Goal: Task Accomplishment & Management: Manage account settings

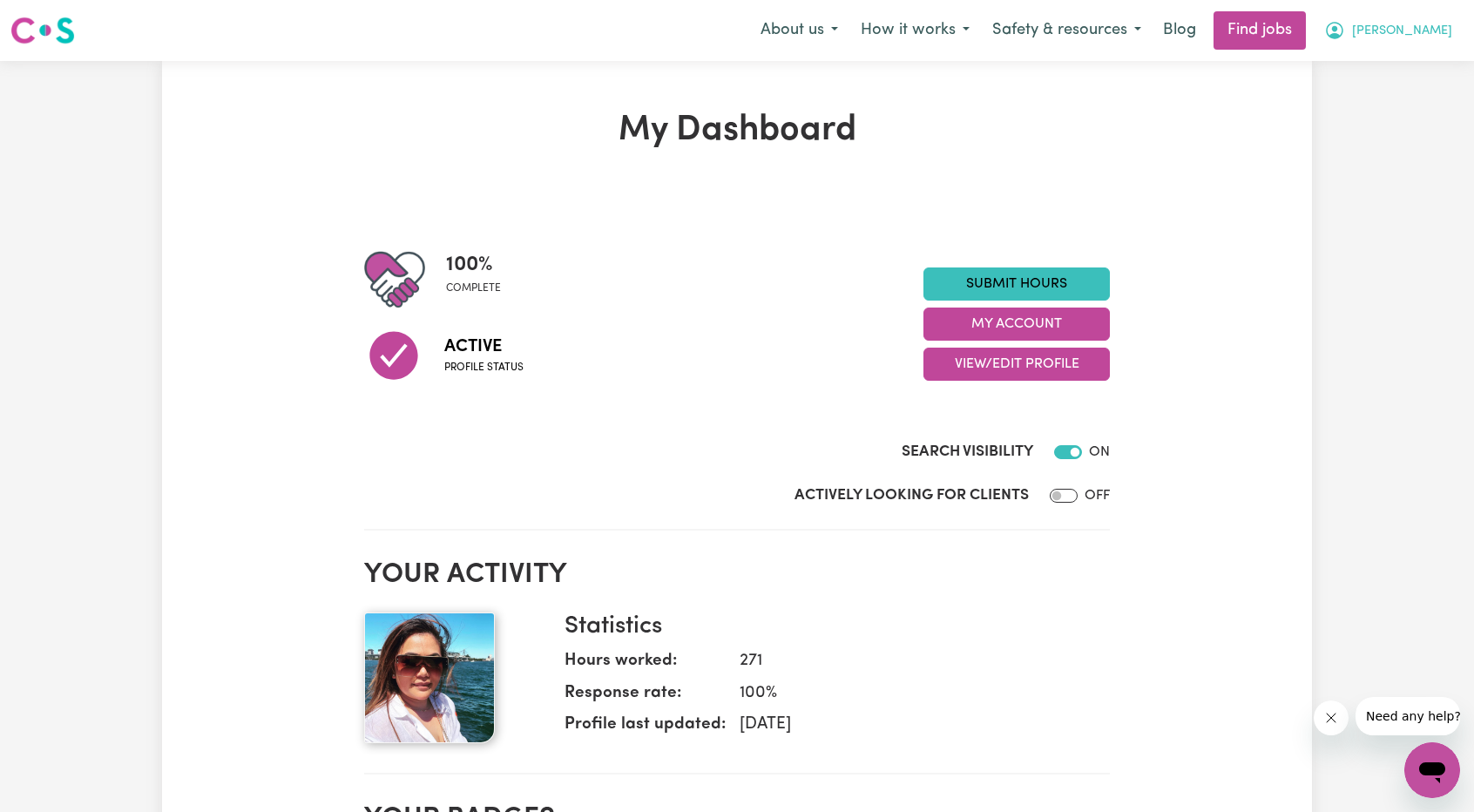
click at [1406, 38] on button "[PERSON_NAME]" at bounding box center [1388, 31] width 150 height 37
click at [1403, 56] on link "My Account" at bounding box center [1394, 68] width 138 height 33
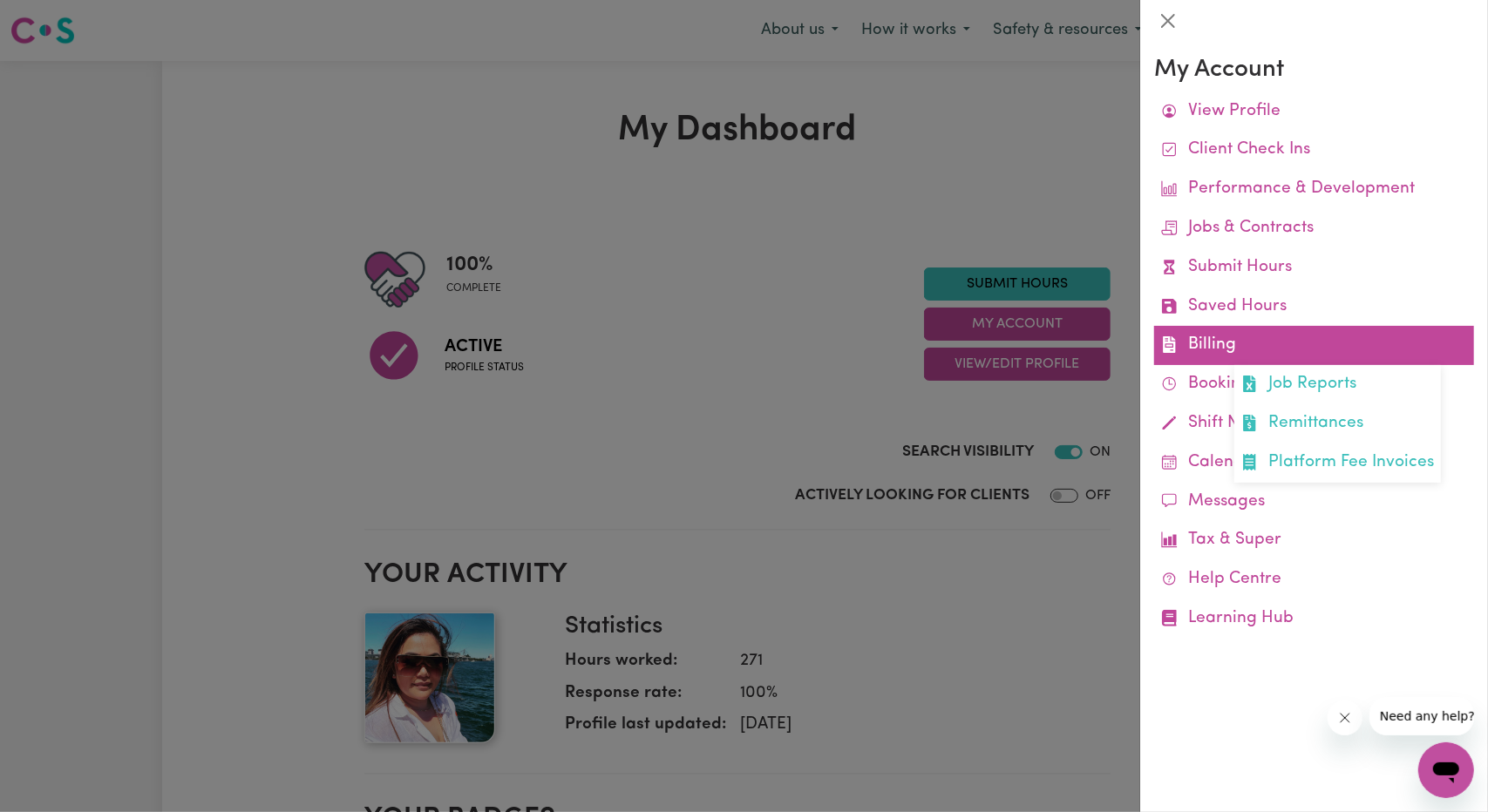
click at [1257, 349] on link "Billing Job Reports Remittances Platform Fee Invoices" at bounding box center [1314, 345] width 320 height 39
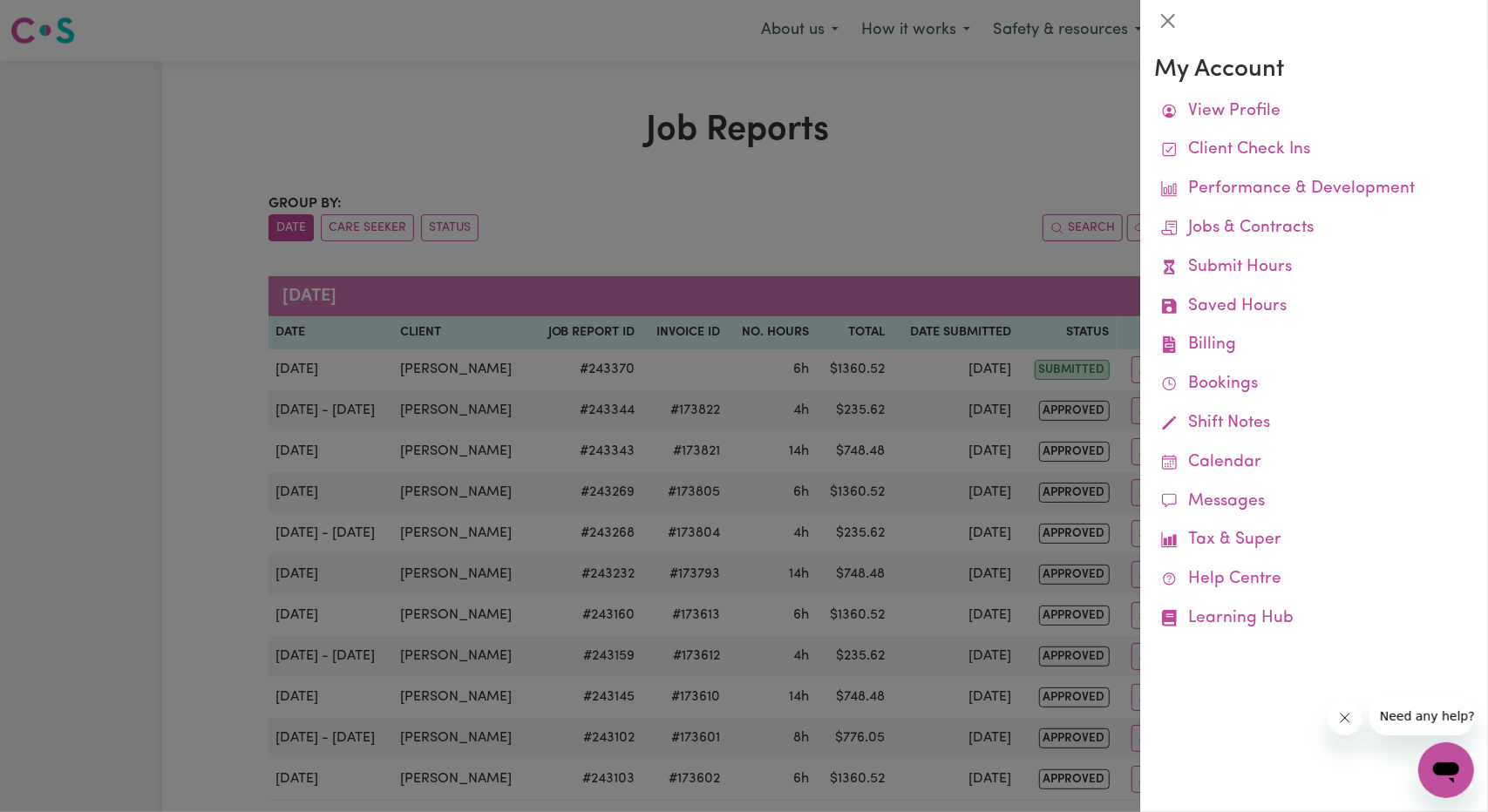
click at [760, 408] on div at bounding box center [744, 406] width 1488 height 812
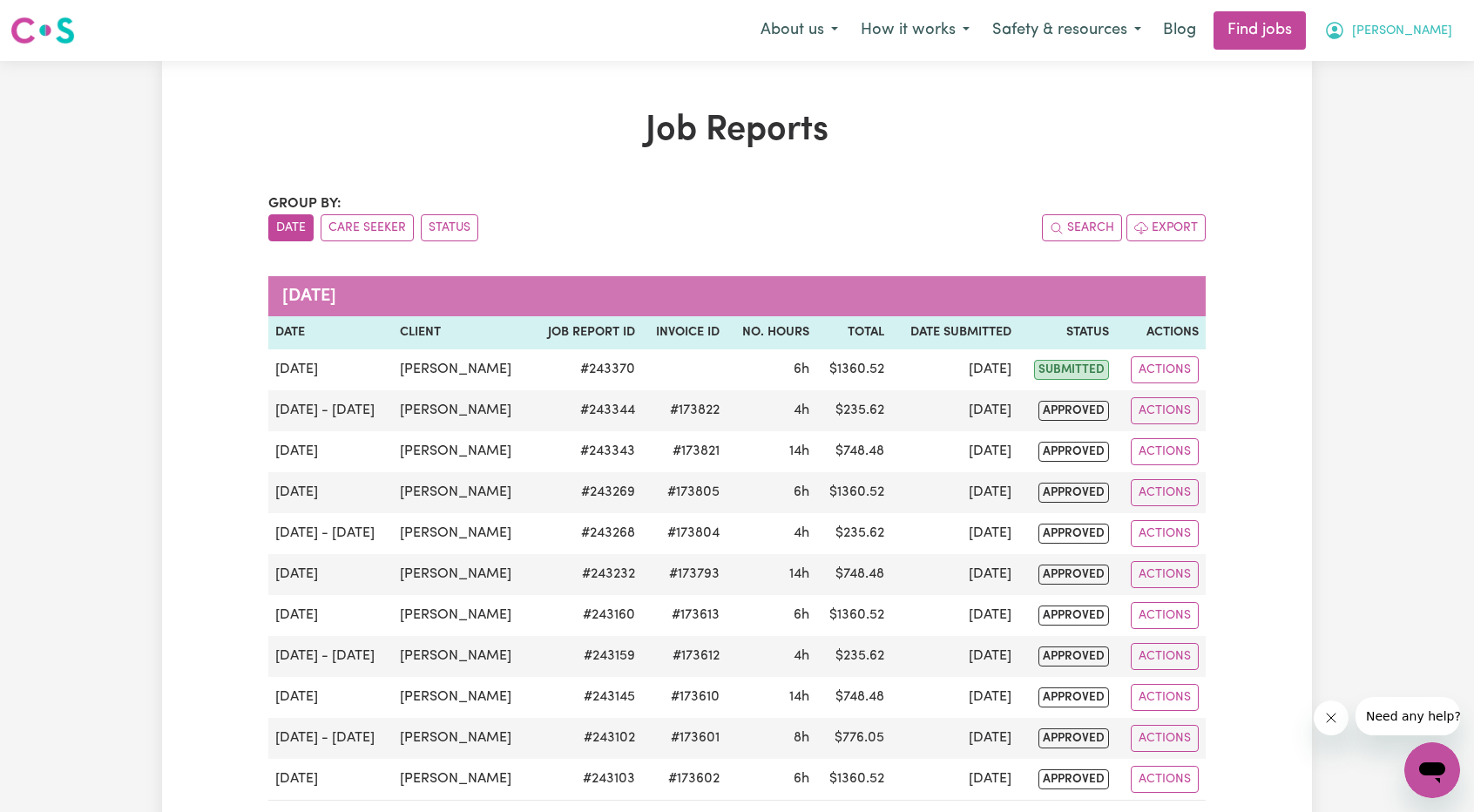
click at [1422, 30] on span "[PERSON_NAME]" at bounding box center [1402, 31] width 100 height 19
click at [1391, 56] on link "My Account" at bounding box center [1394, 68] width 138 height 33
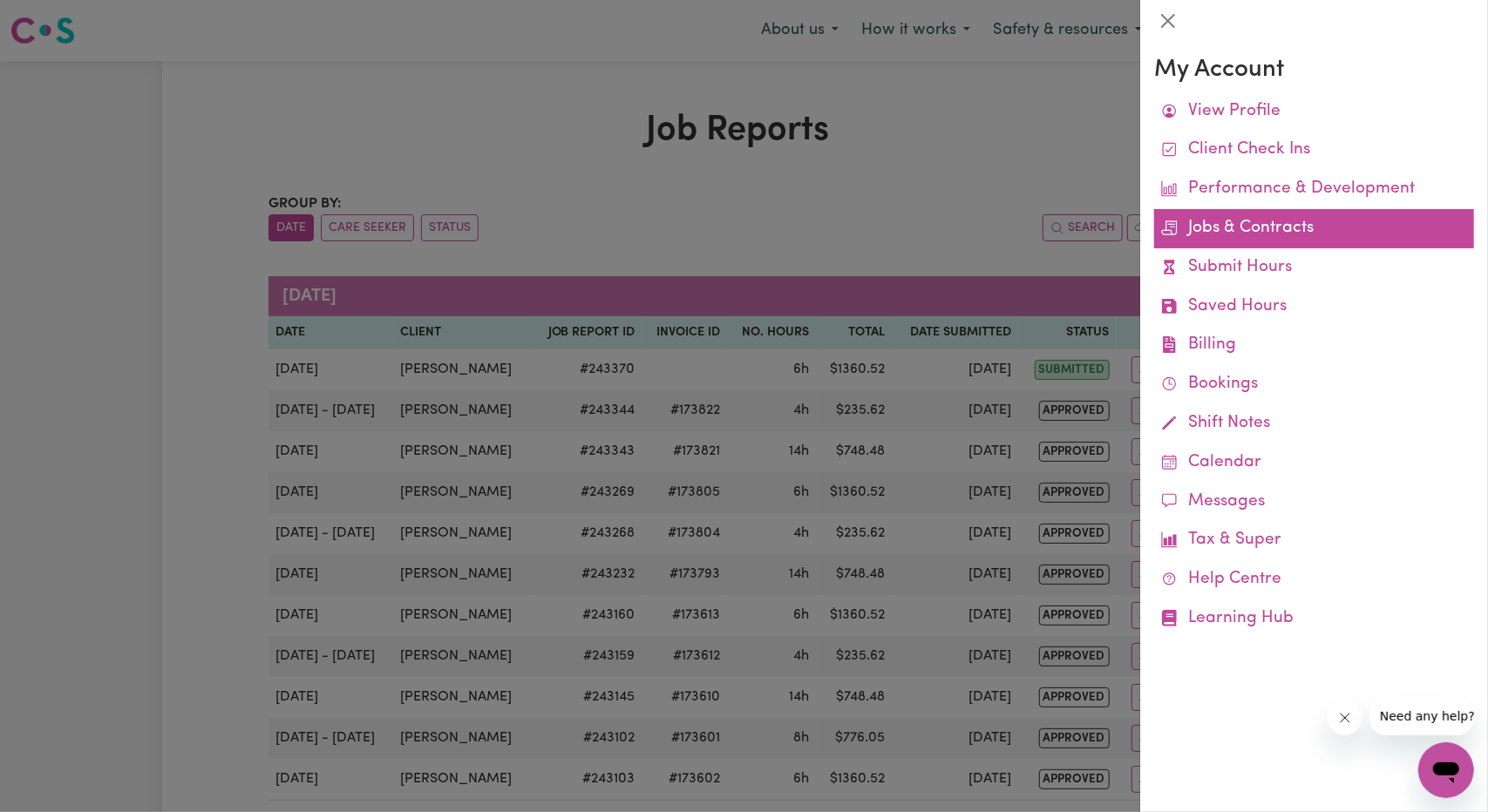
click at [1244, 238] on link "Jobs & Contracts" at bounding box center [1314, 228] width 320 height 39
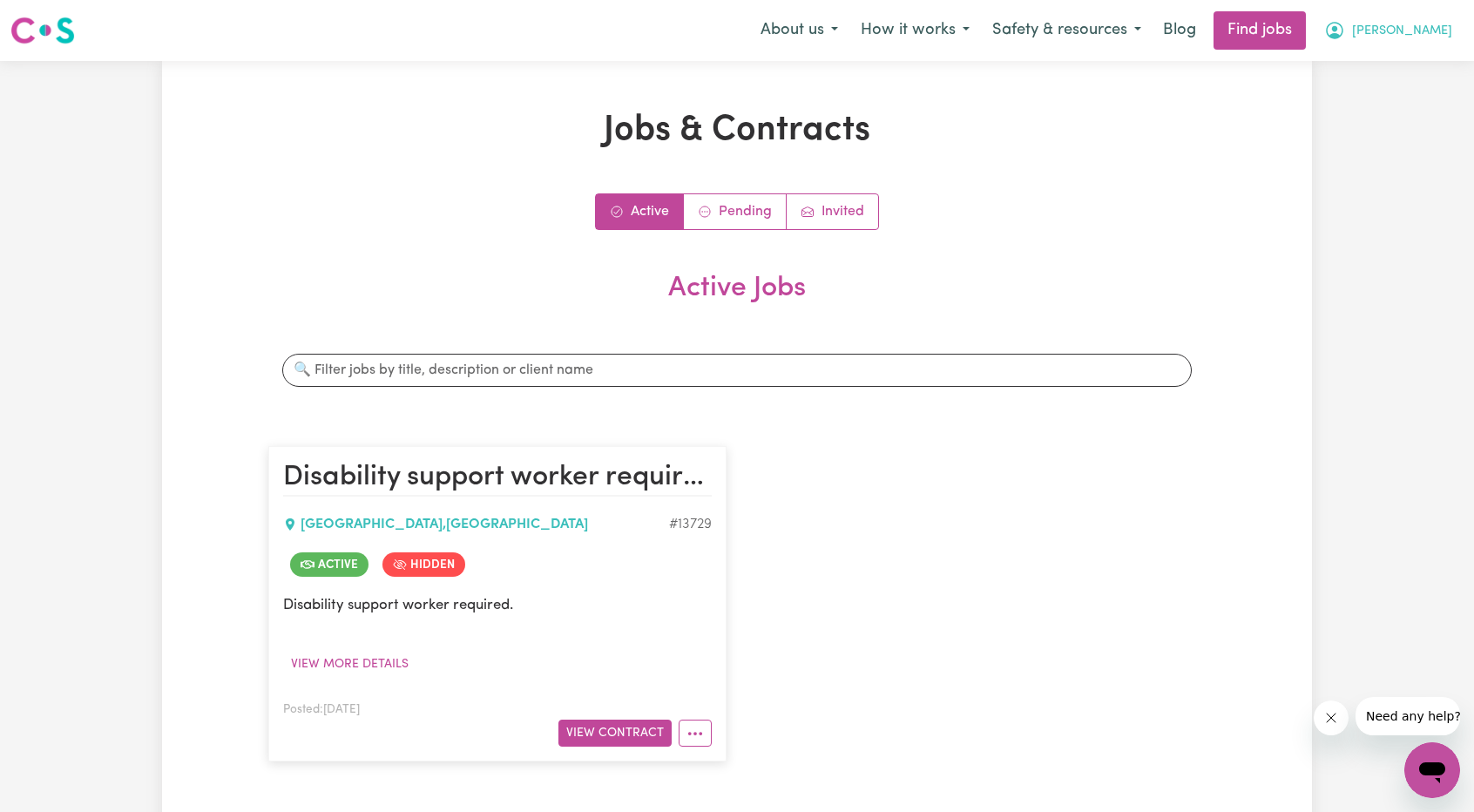
click at [1425, 43] on button "[PERSON_NAME]" at bounding box center [1388, 31] width 150 height 37
click at [1412, 60] on link "My Account" at bounding box center [1394, 68] width 138 height 33
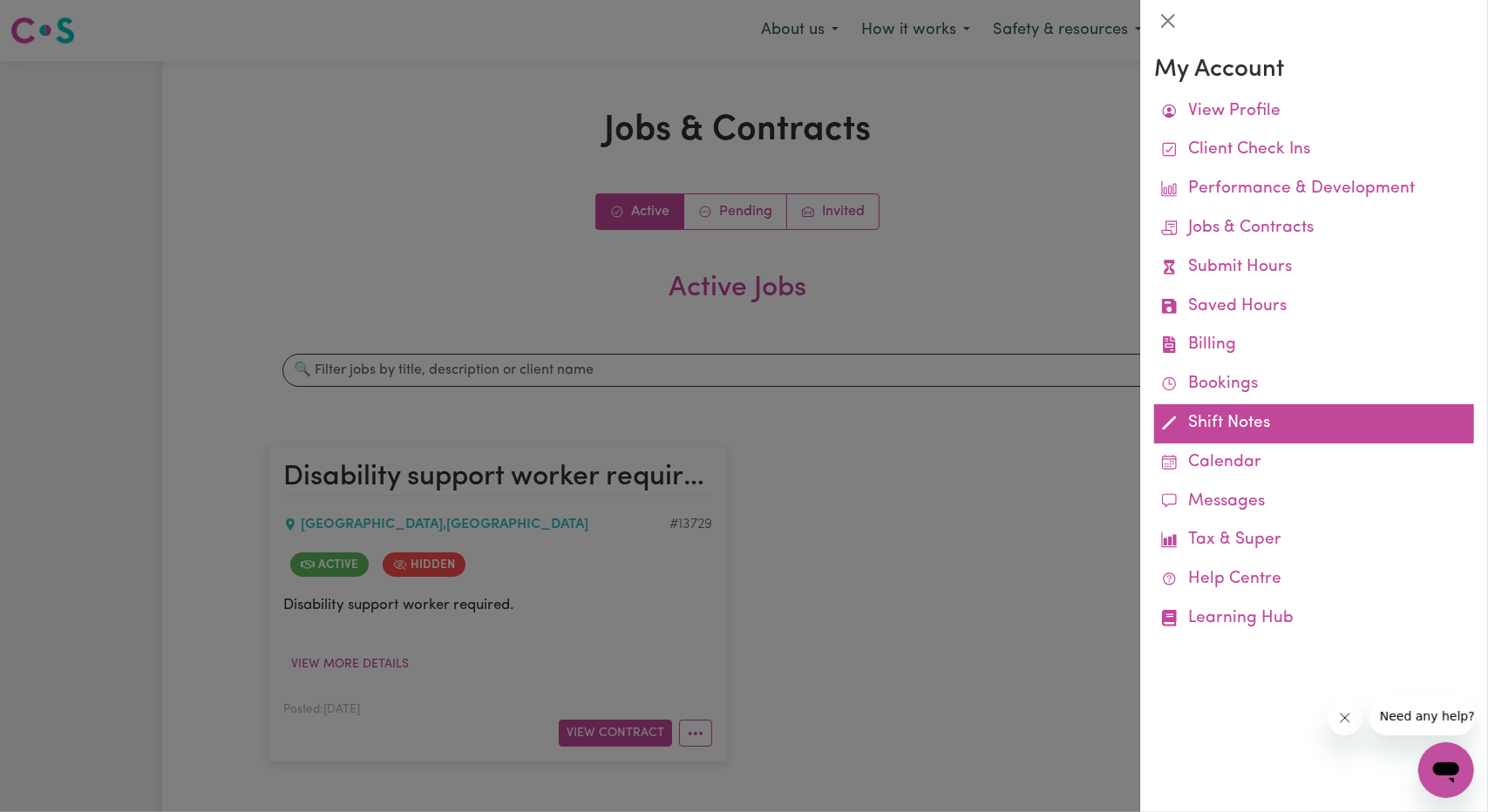
click at [1216, 430] on link "Shift Notes" at bounding box center [1314, 424] width 320 height 39
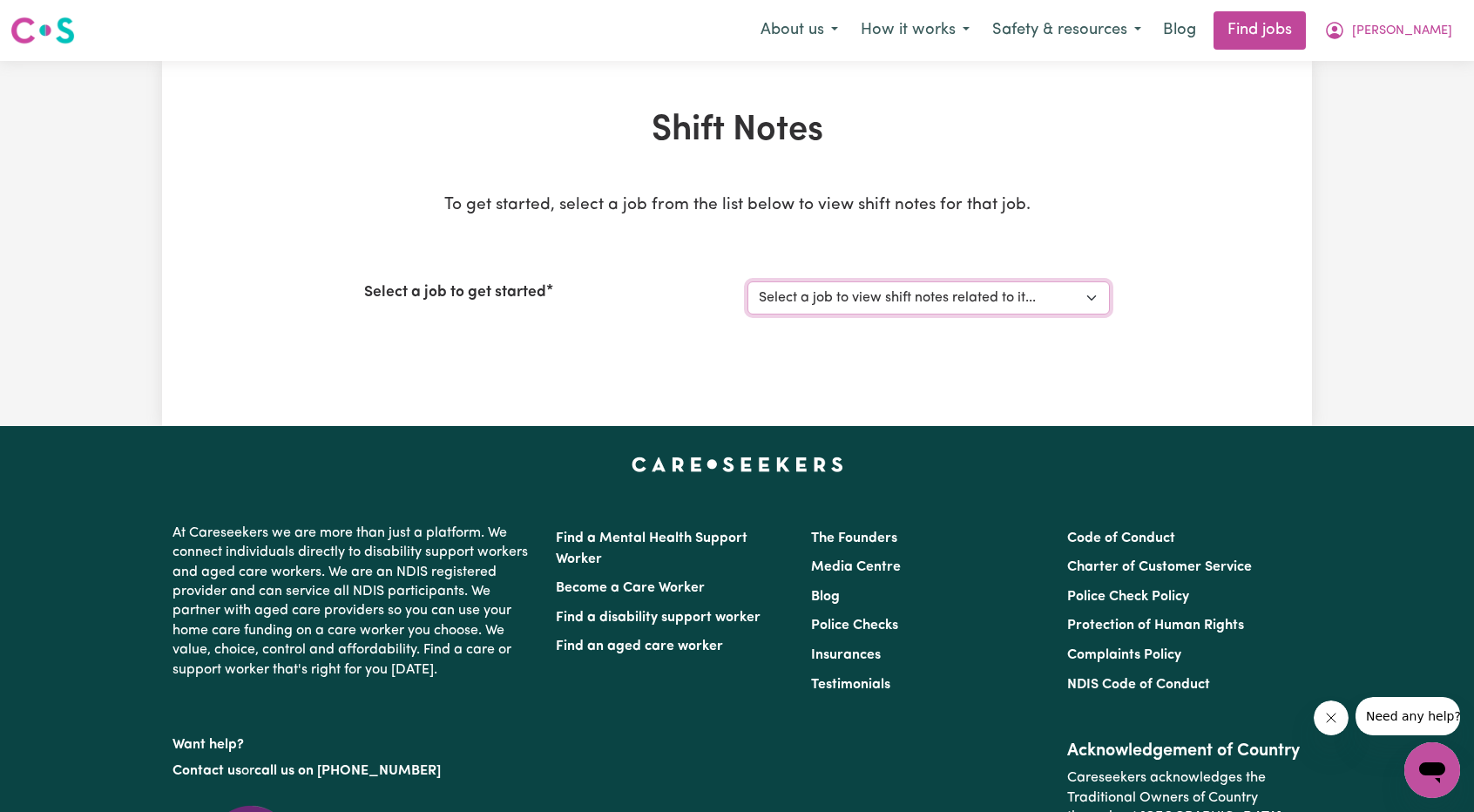
click at [904, 304] on select "Select a job to view shift notes related to it... [[PERSON_NAME]] Disability su…" at bounding box center [929, 298] width 363 height 33
select select "13729"
click at [747, 281] on select "Select a job to view shift notes related to it... [[PERSON_NAME]] Disability su…" at bounding box center [929, 298] width 363 height 33
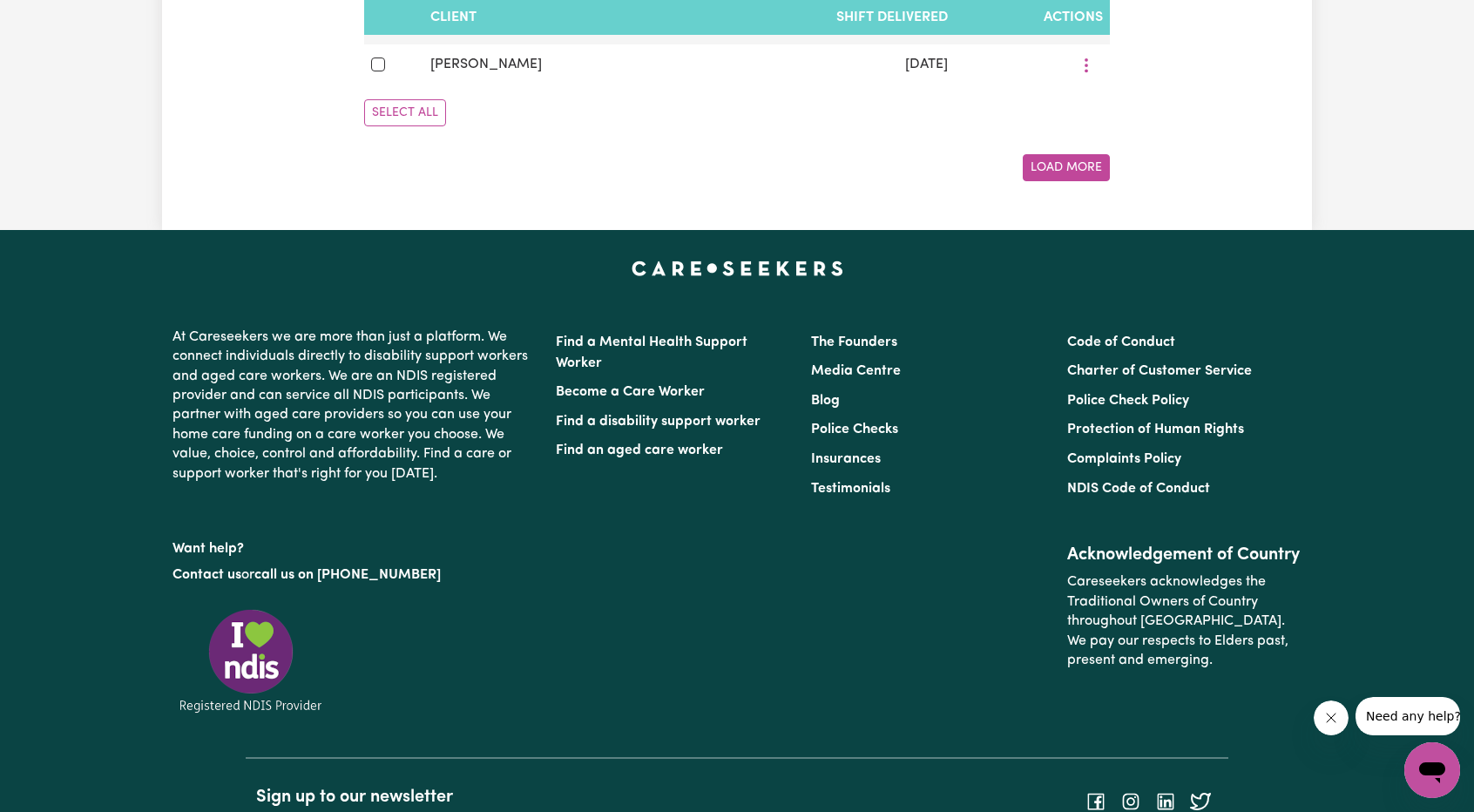
scroll to position [1305, 0]
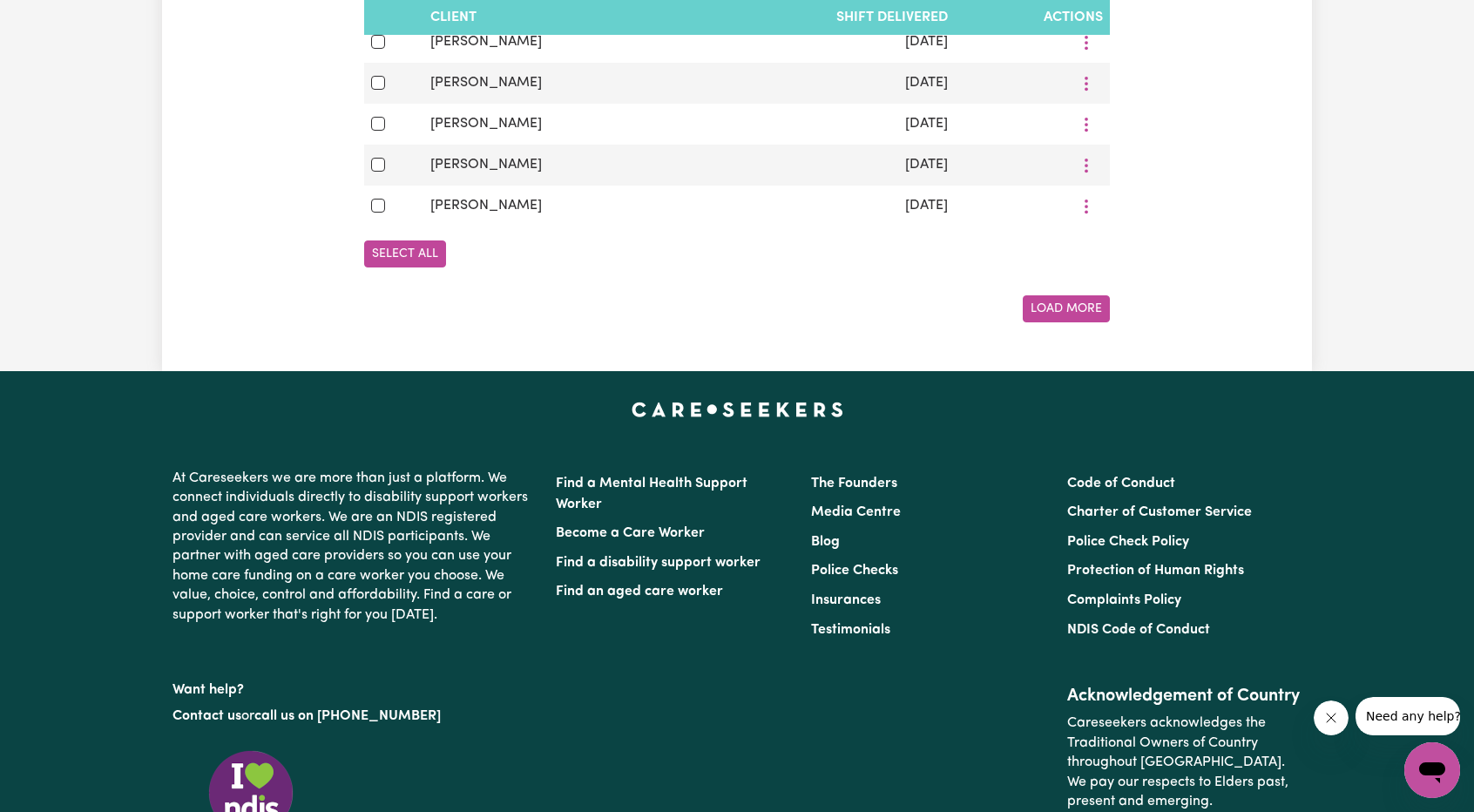
click at [405, 268] on button "Select All" at bounding box center [405, 254] width 82 height 27
checkbox input "true"
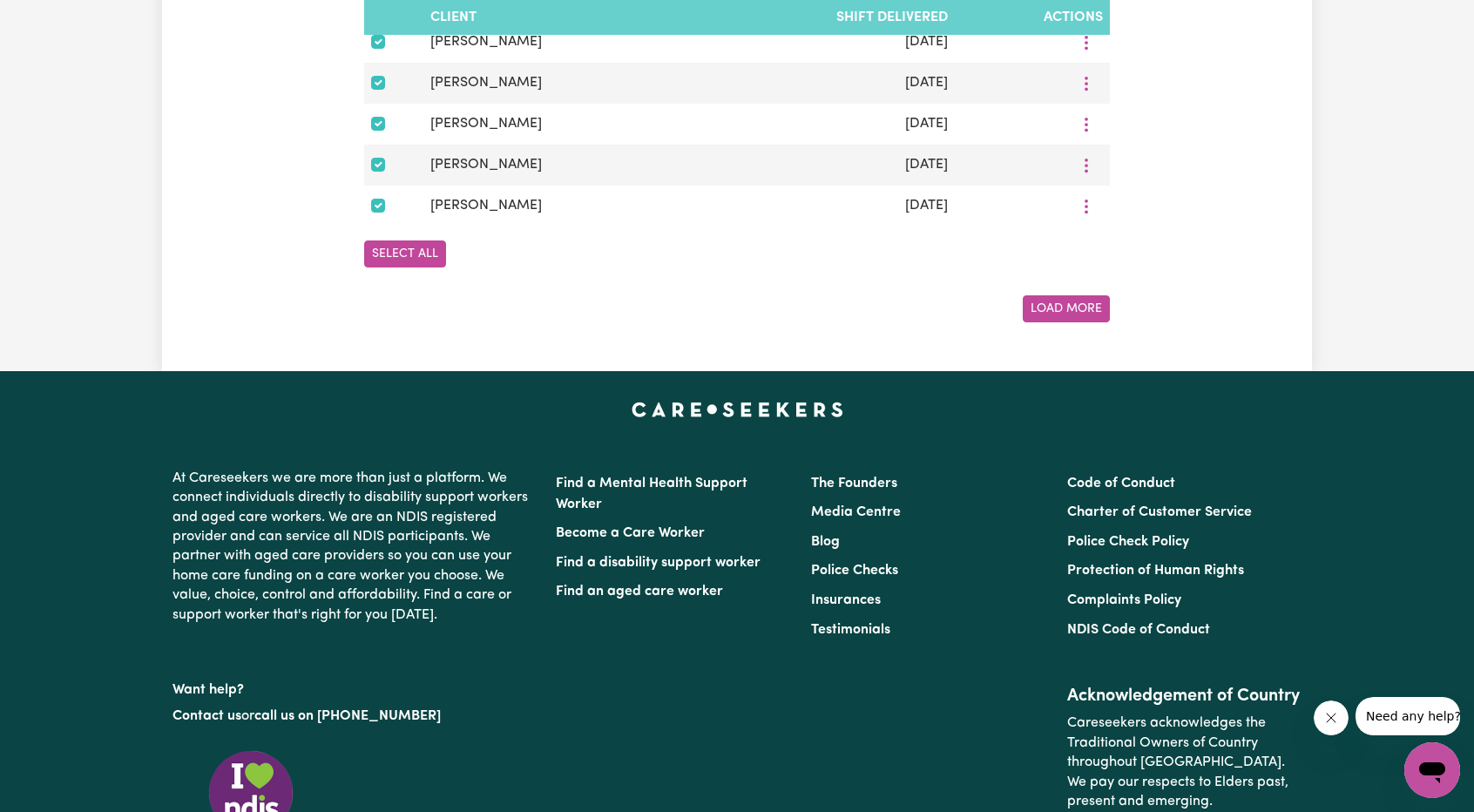
checkbox input "true"
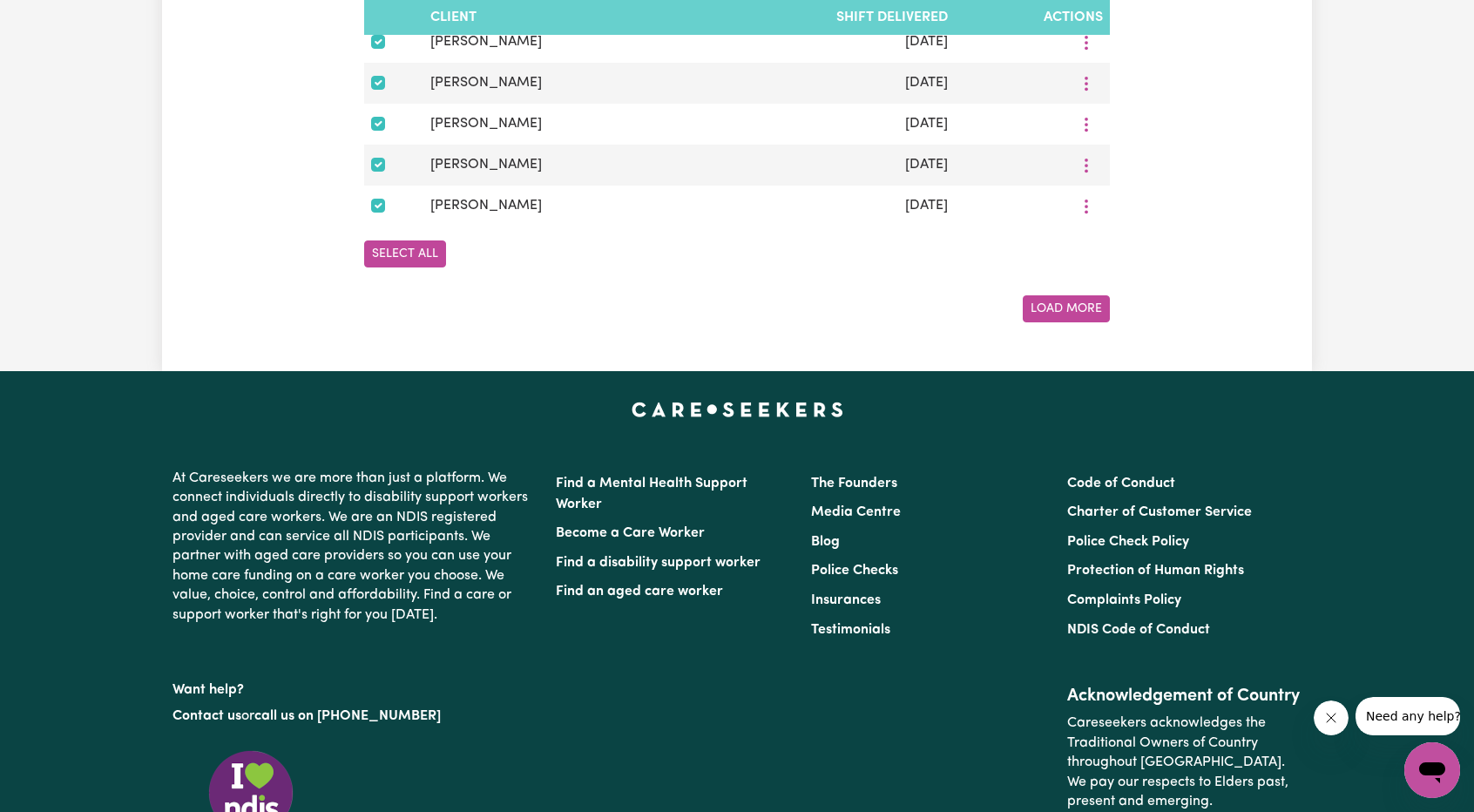
checkbox input "true"
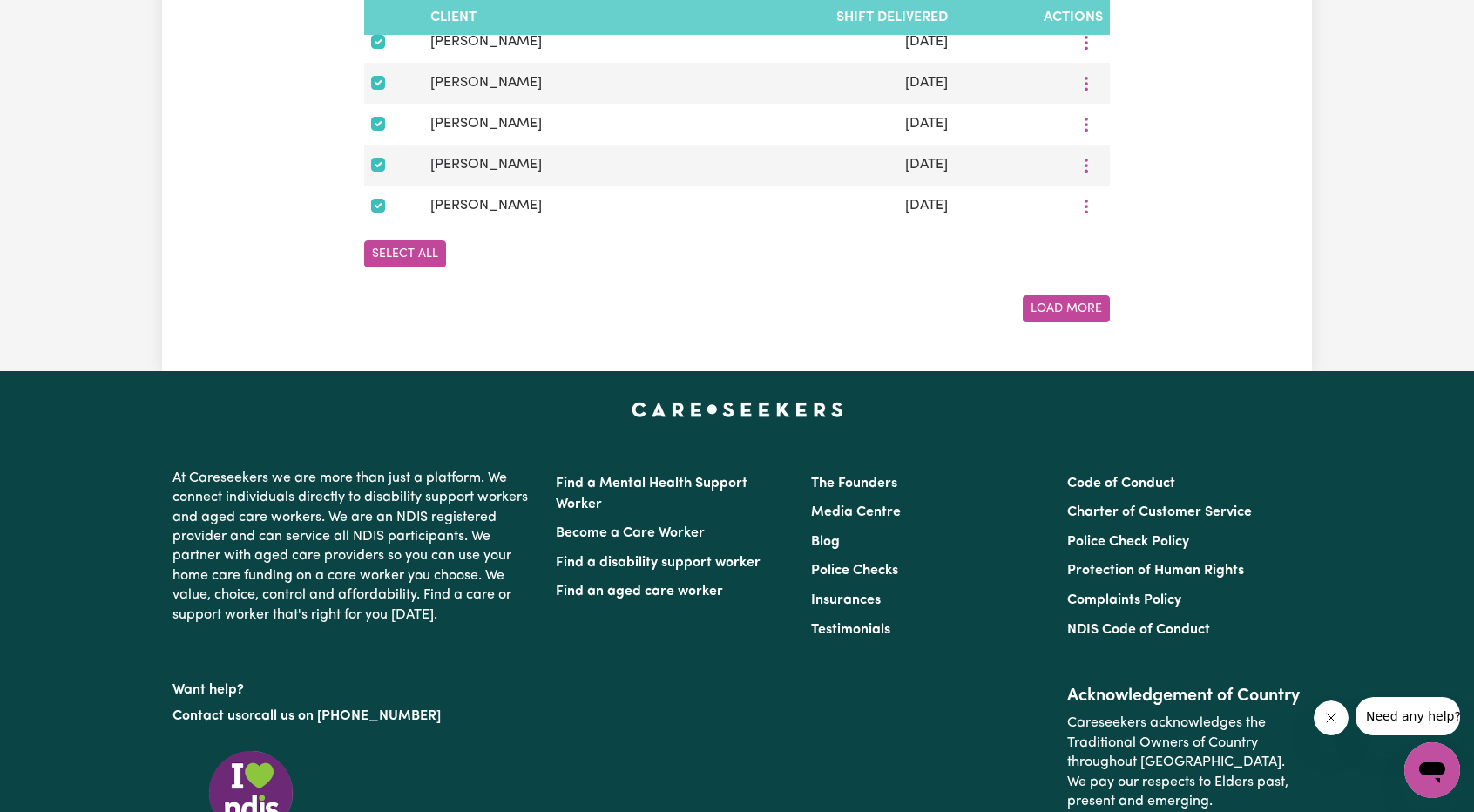
checkbox input "true"
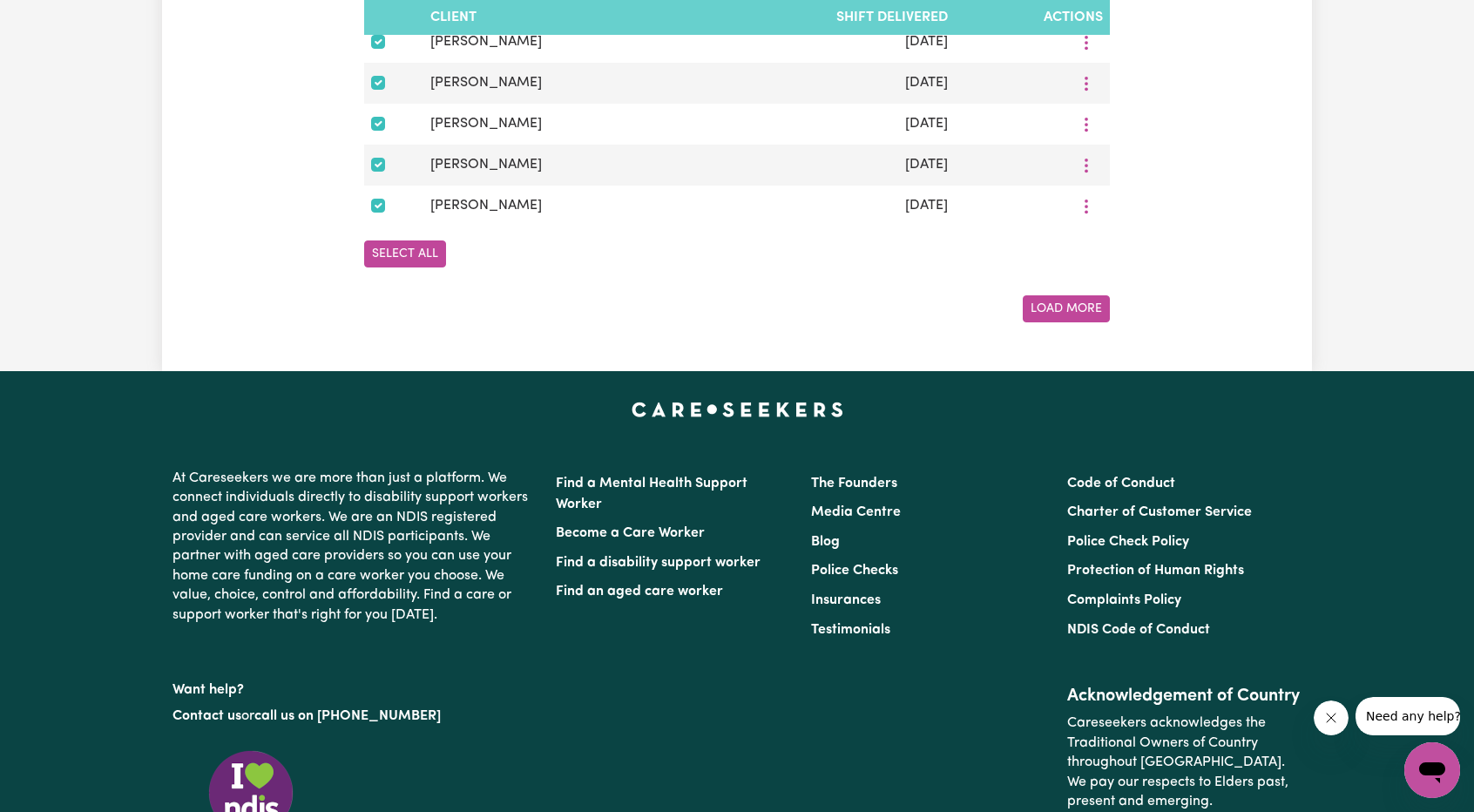
checkbox input "true"
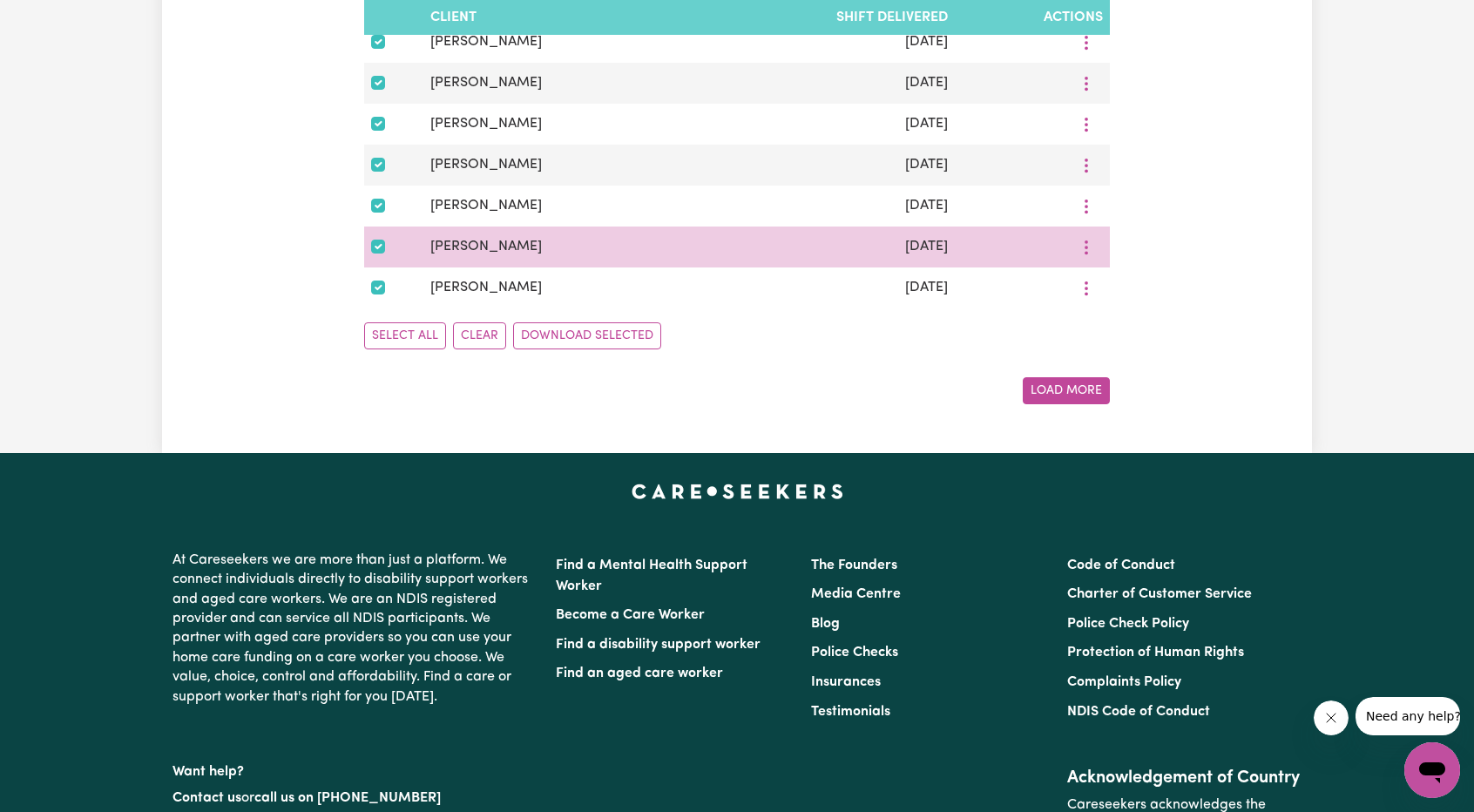
scroll to position [1218, 0]
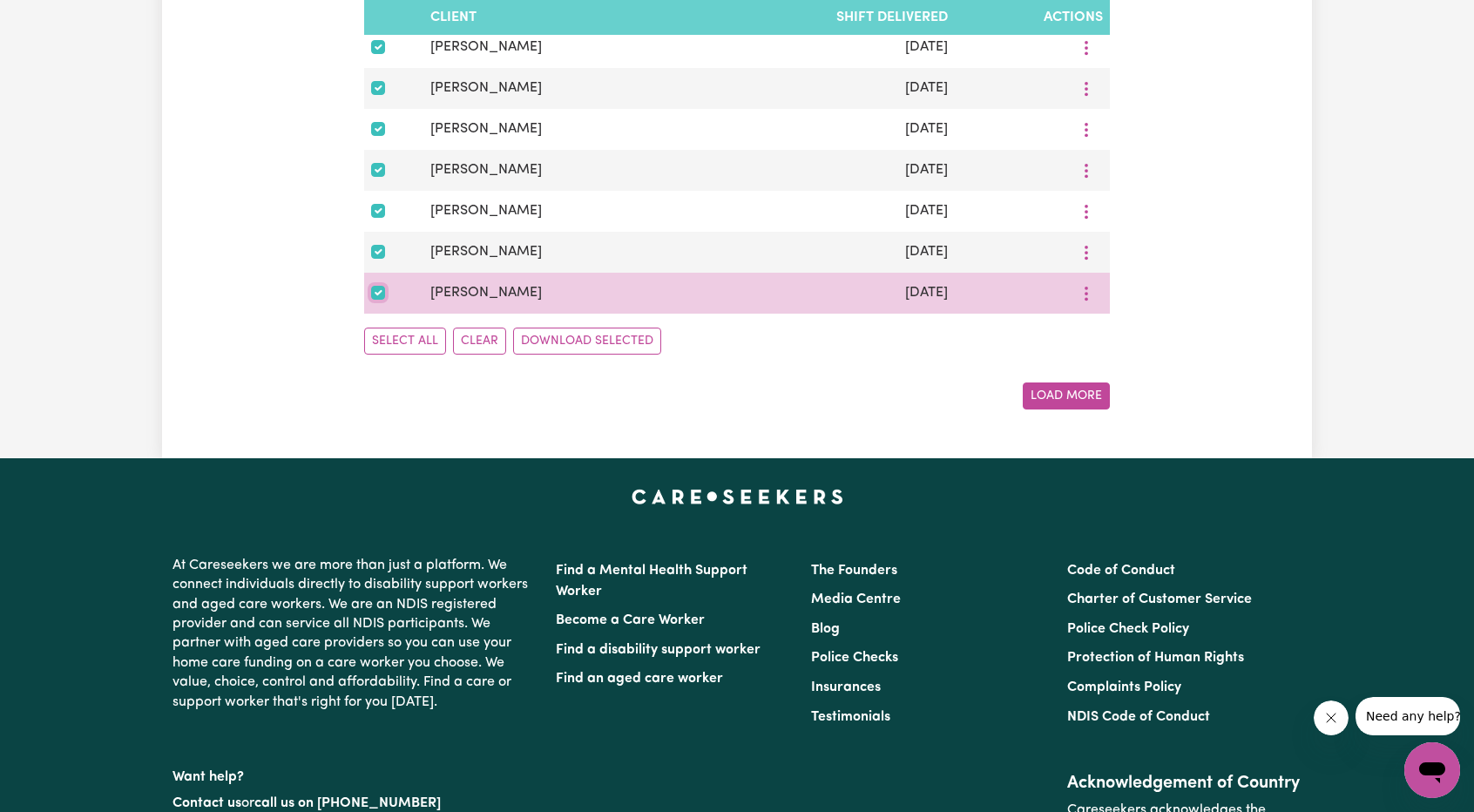
click at [375, 300] on input "checkbox" at bounding box center [378, 293] width 14 height 14
checkbox input "false"
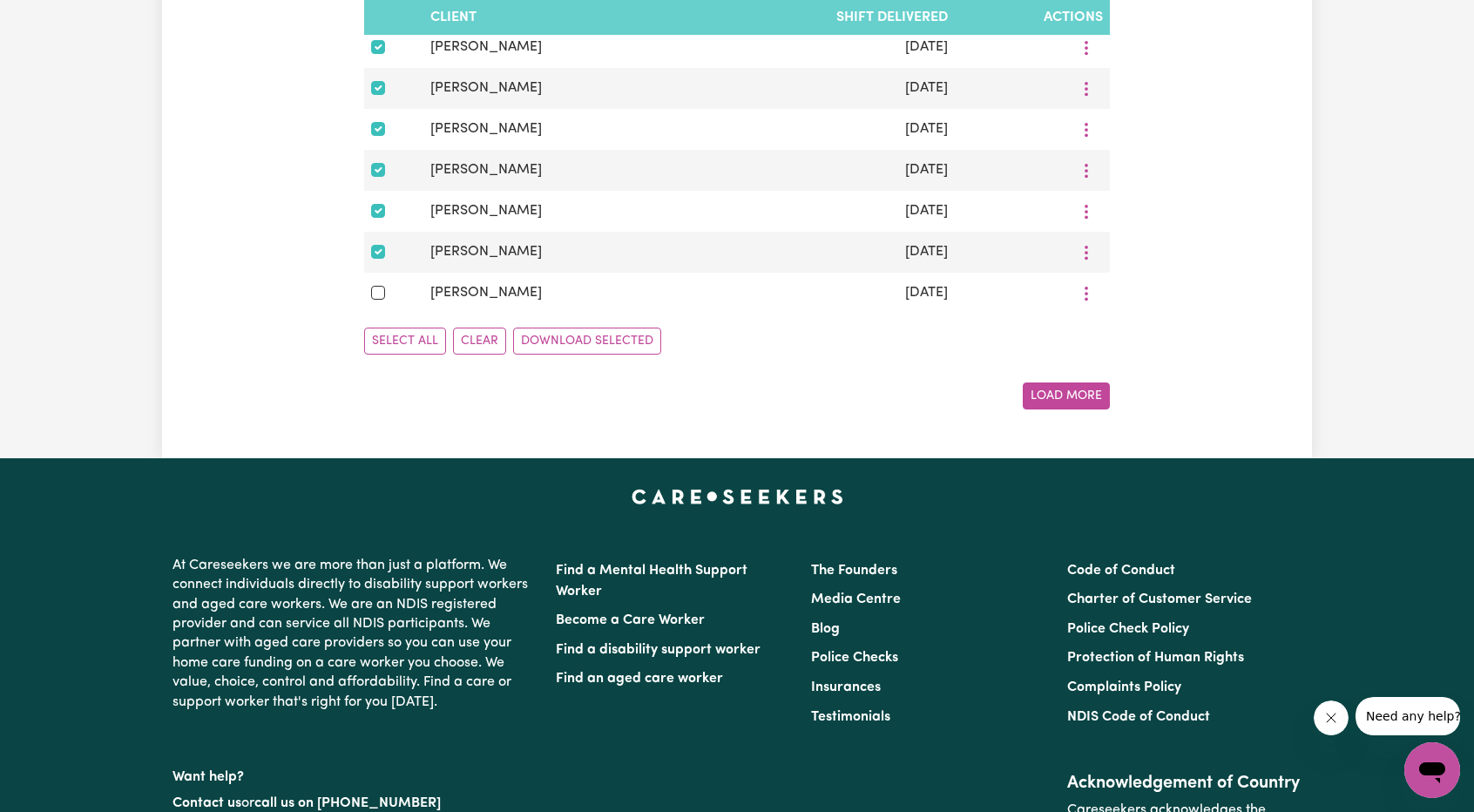
click at [1089, 409] on button "Load More" at bounding box center [1066, 396] width 87 height 27
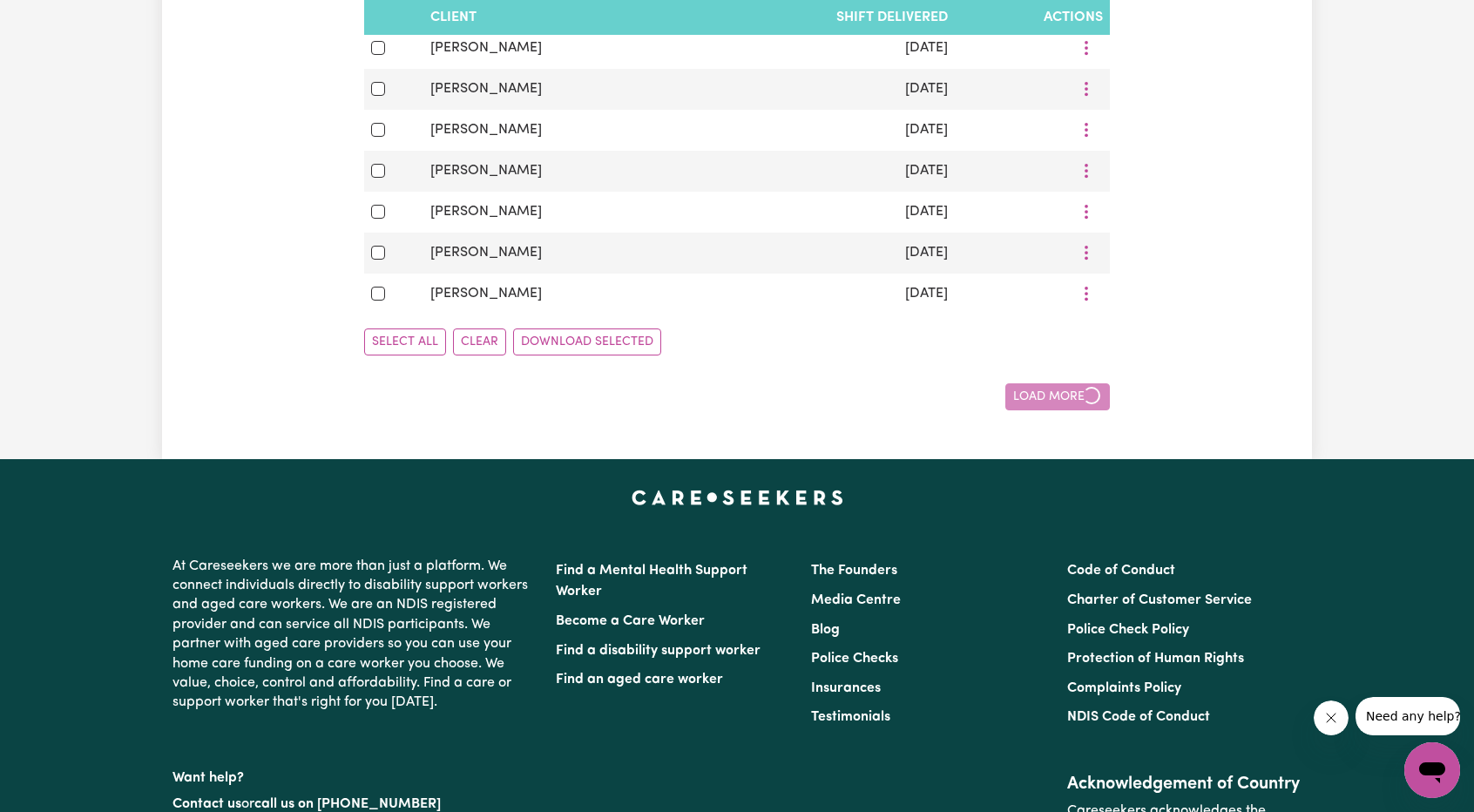
checkbox input "false"
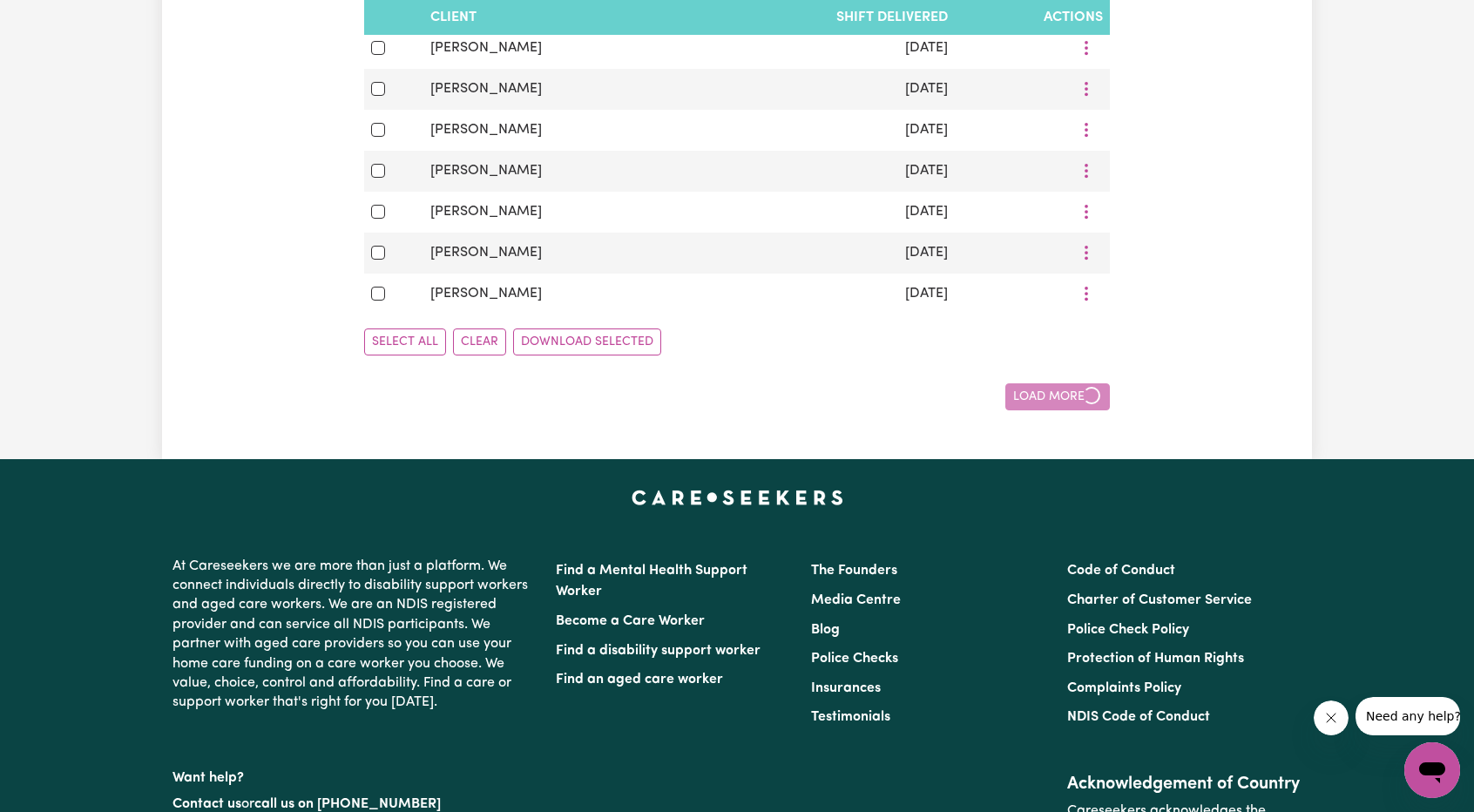
checkbox input "false"
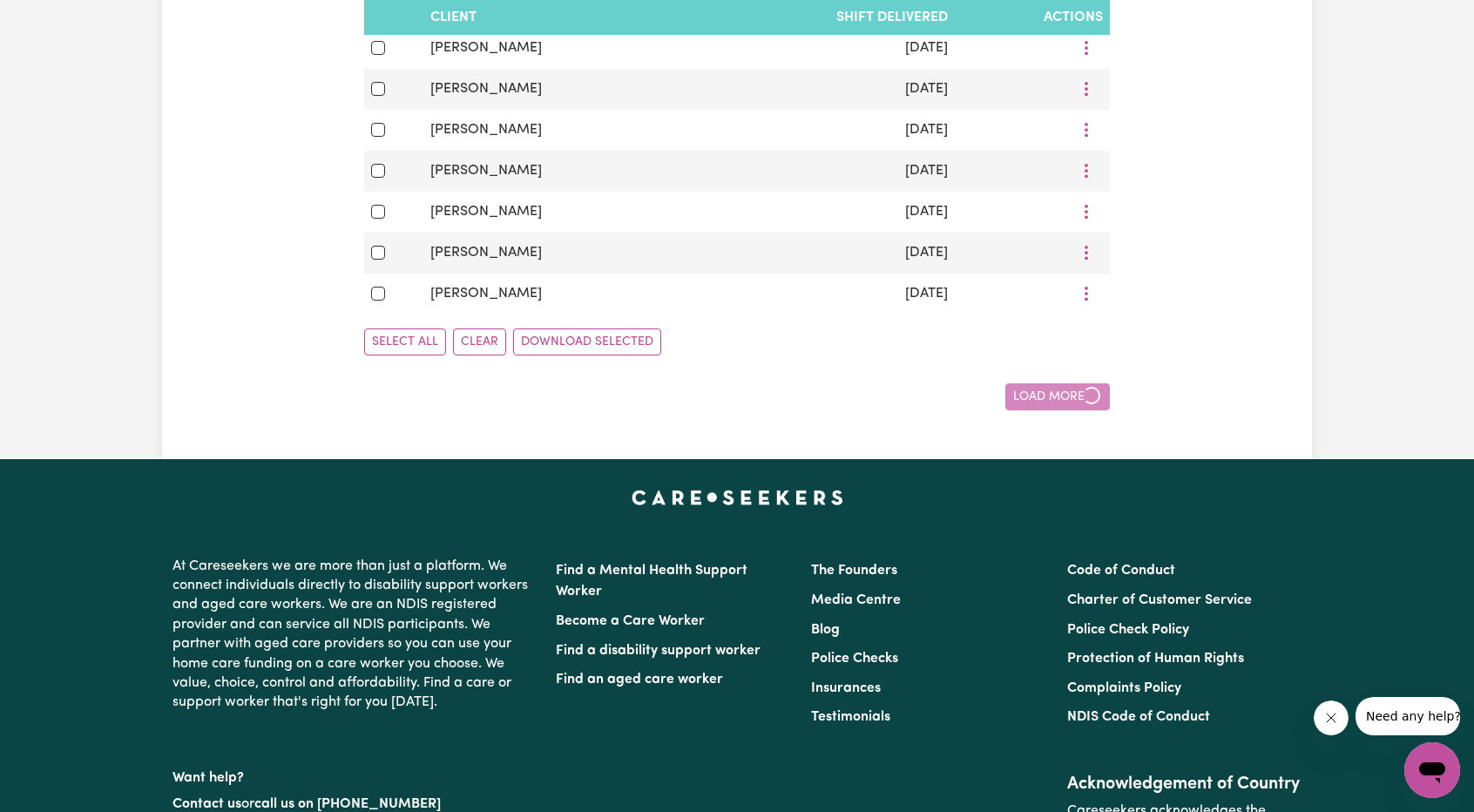
checkbox input "false"
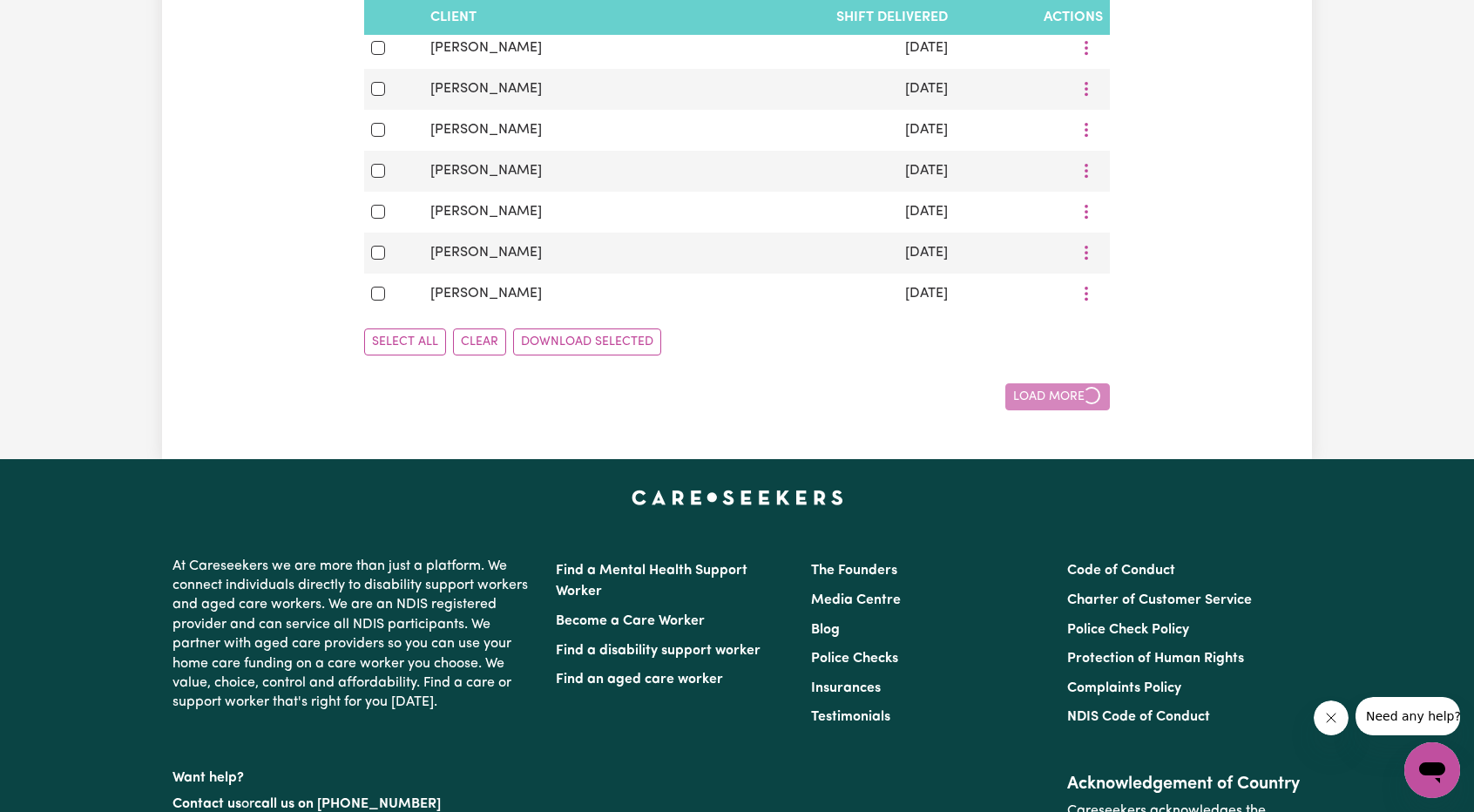
checkbox input "false"
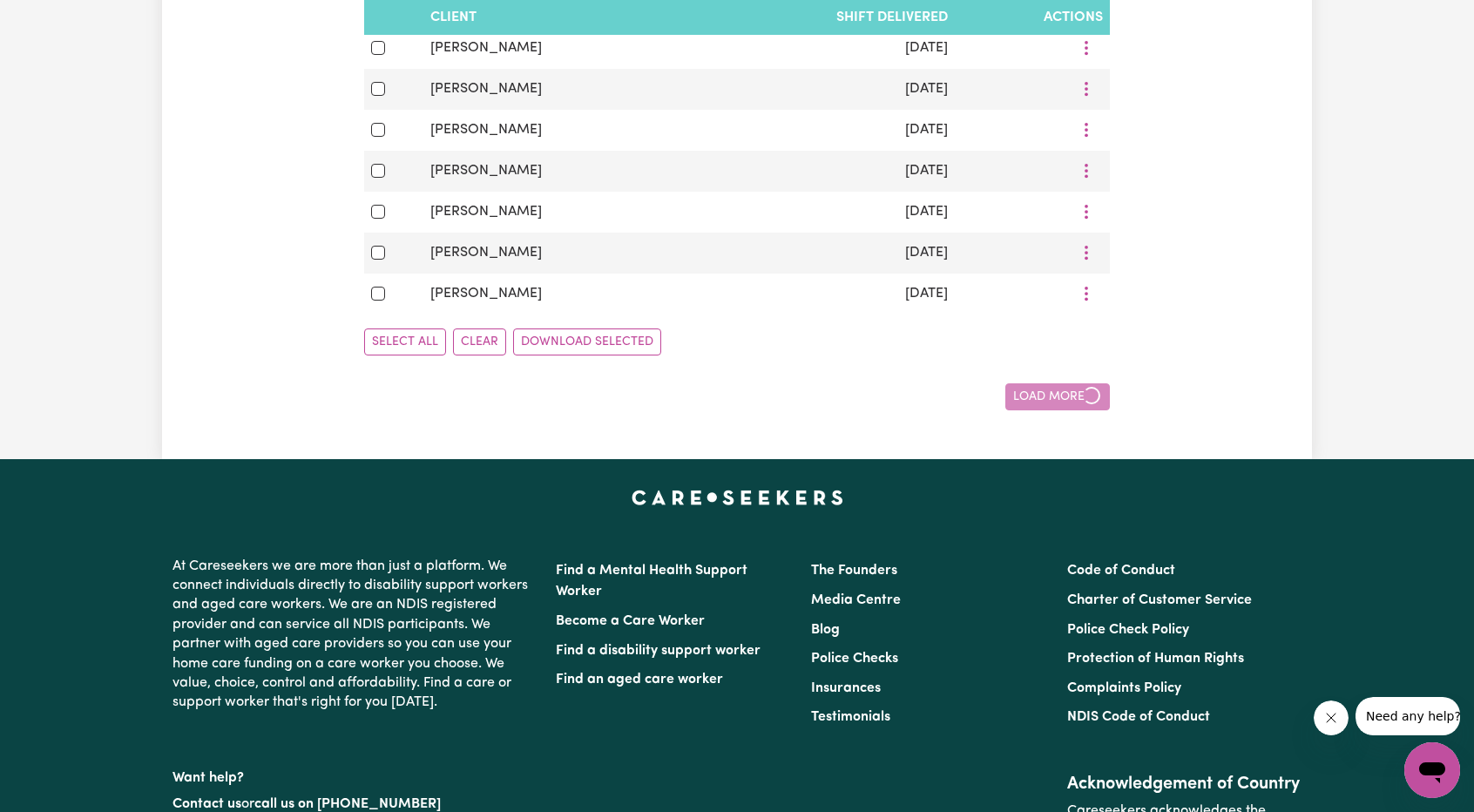
checkbox input "false"
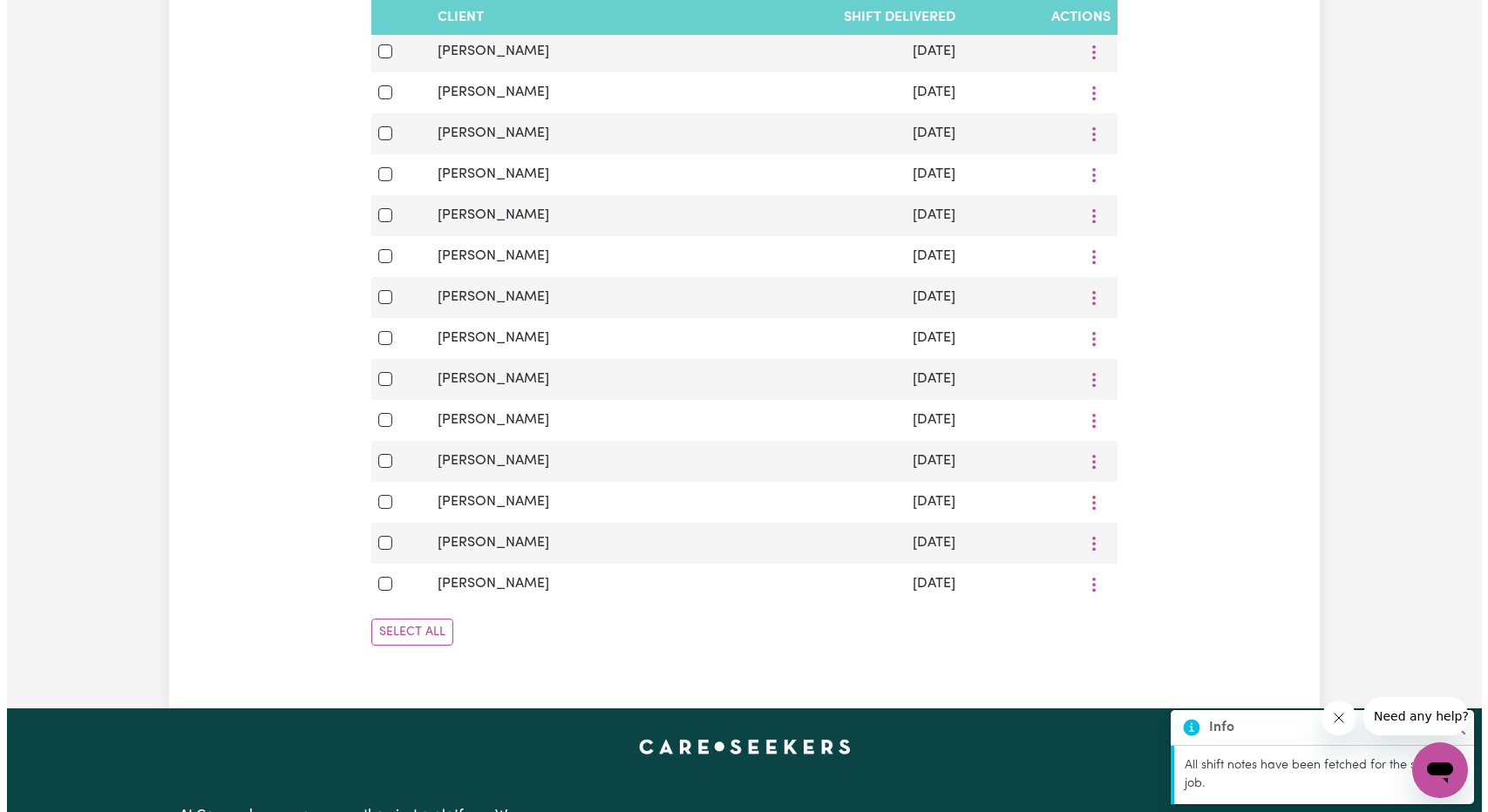
scroll to position [1479, 0]
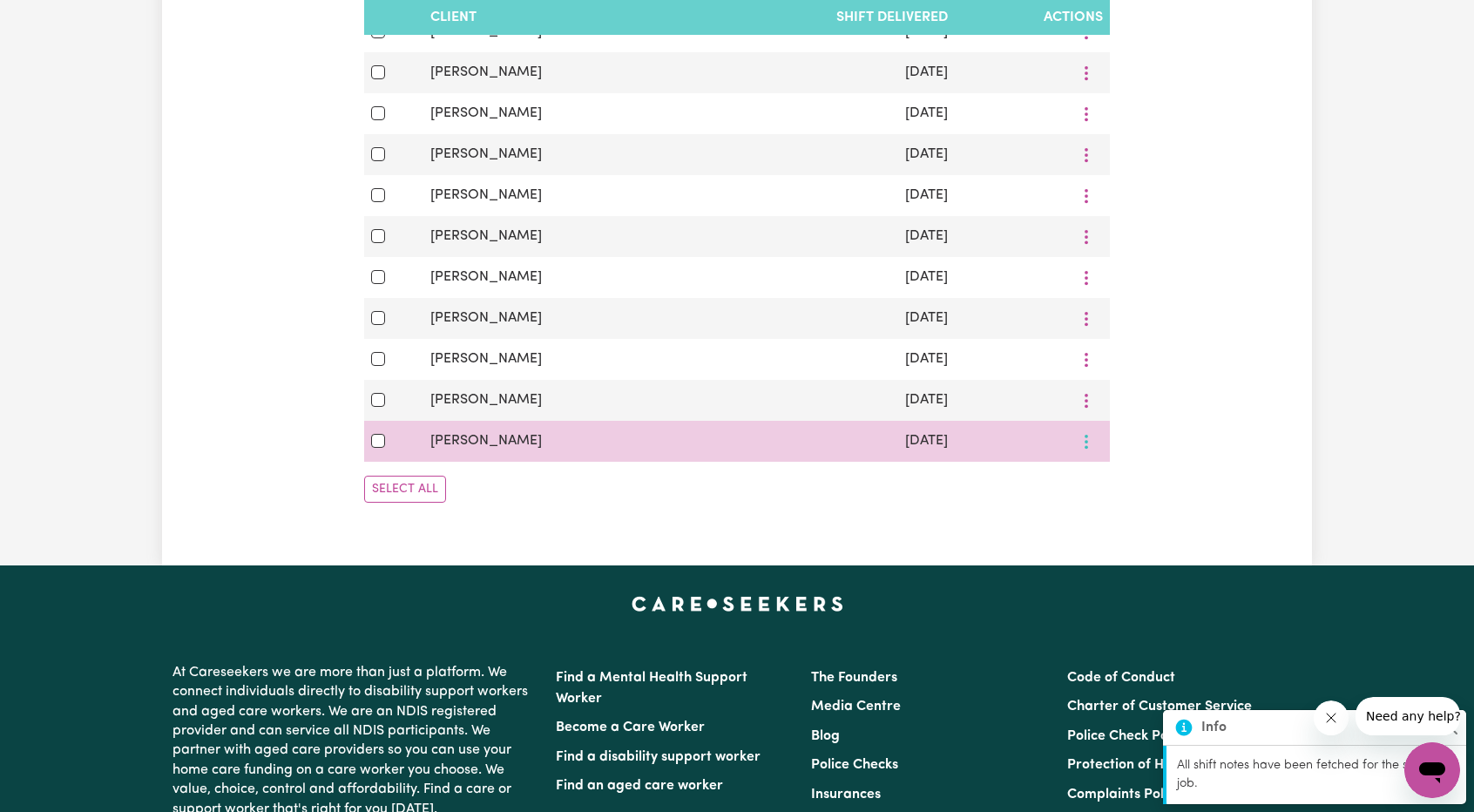
click at [1101, 455] on button "More options" at bounding box center [1087, 441] width 33 height 27
click at [1114, 489] on span "View/Update" at bounding box center [1157, 481] width 85 height 14
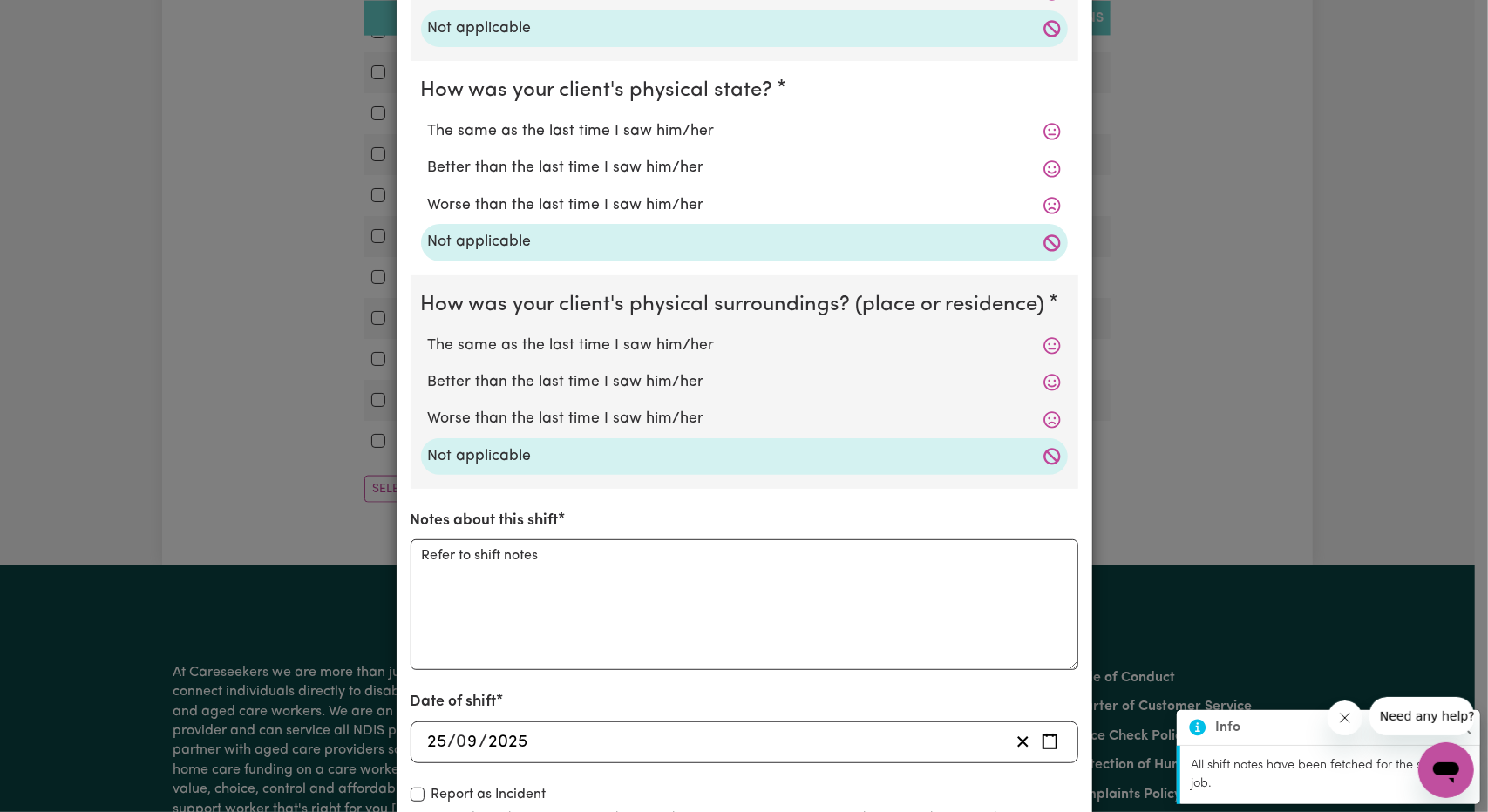
scroll to position [0, 0]
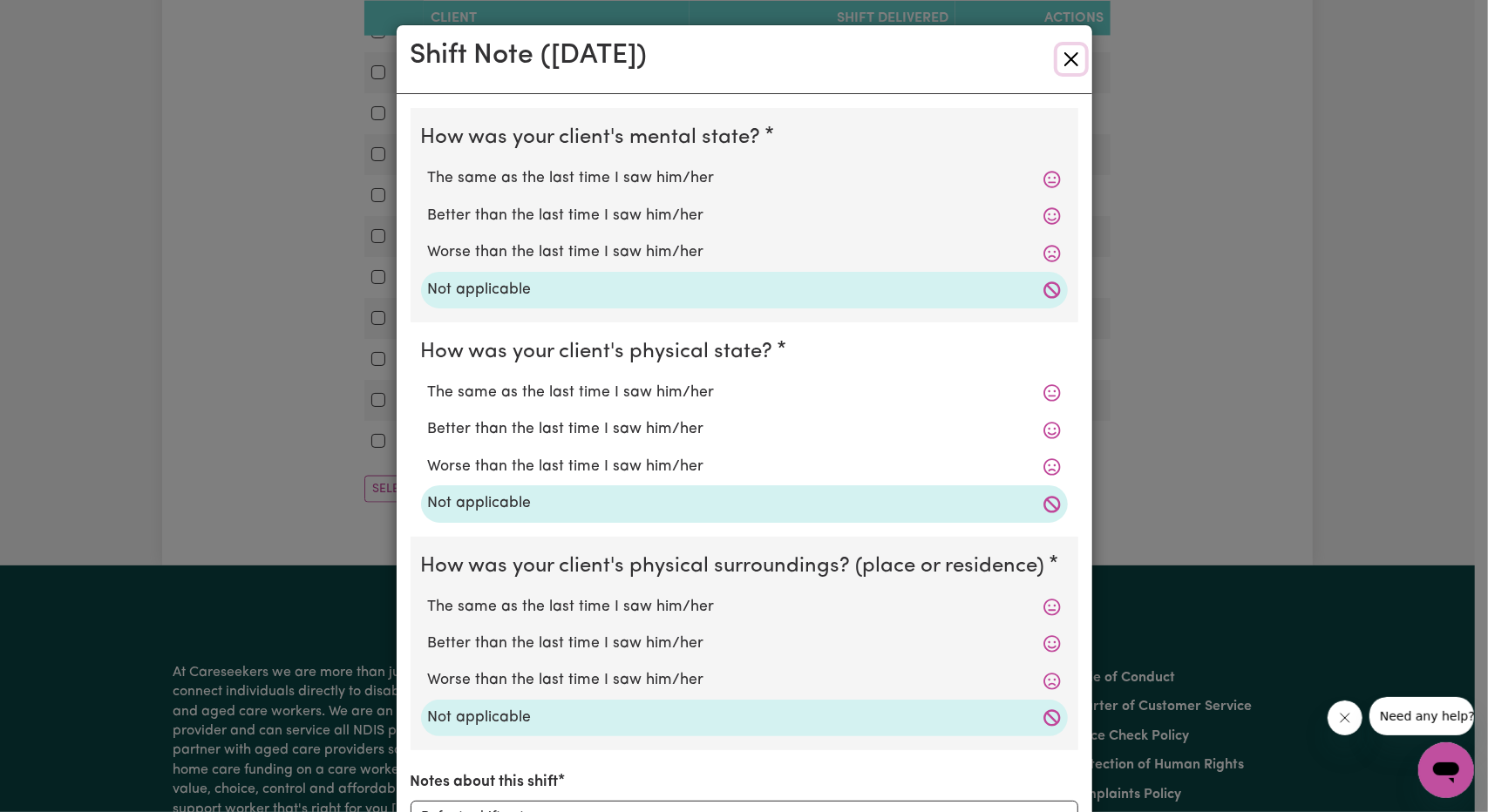
click at [1064, 67] on button "Close" at bounding box center [1071, 59] width 28 height 28
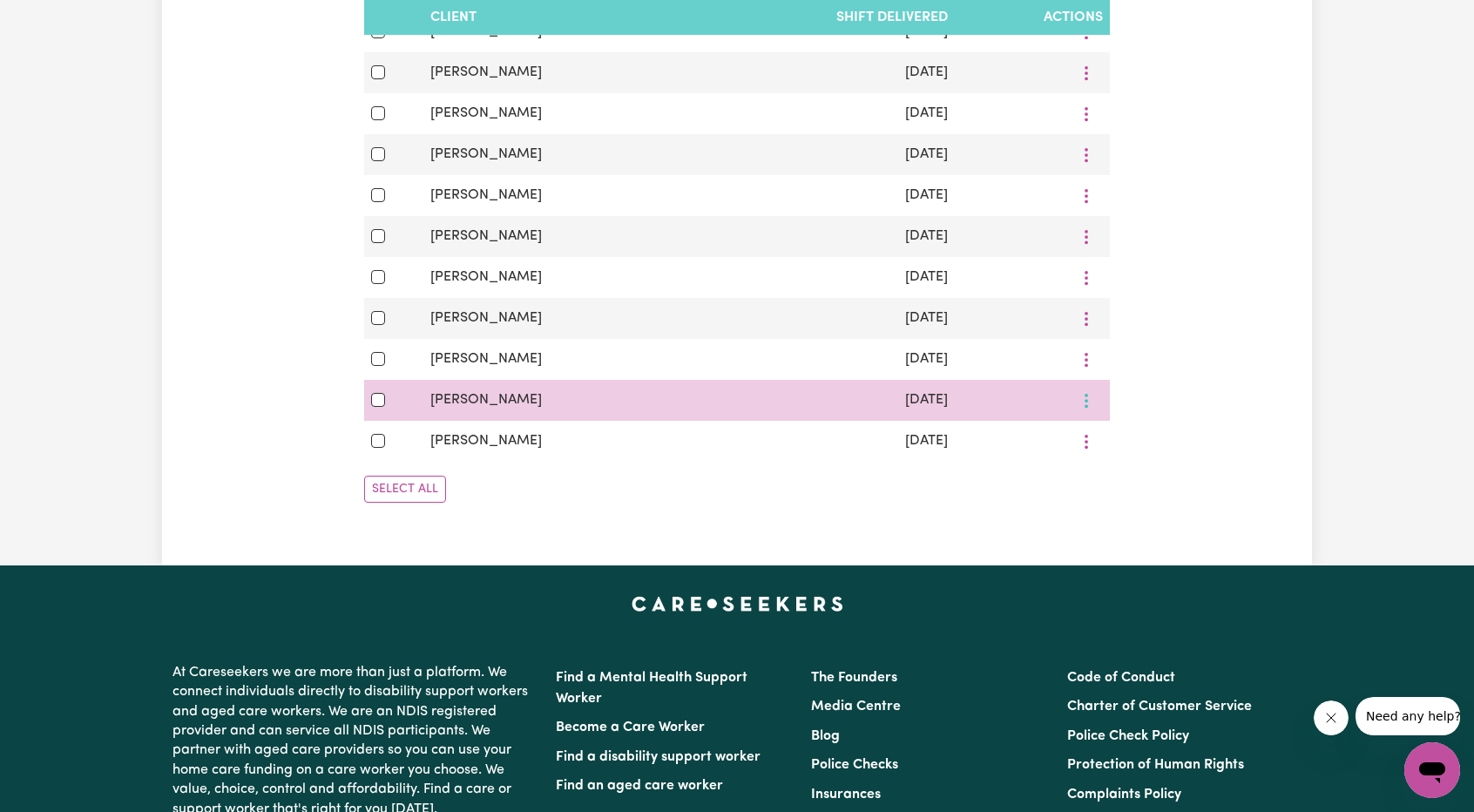
click at [1085, 401] on button "More options" at bounding box center [1087, 401] width 33 height 27
click at [1101, 438] on link "View/Update" at bounding box center [1148, 440] width 138 height 35
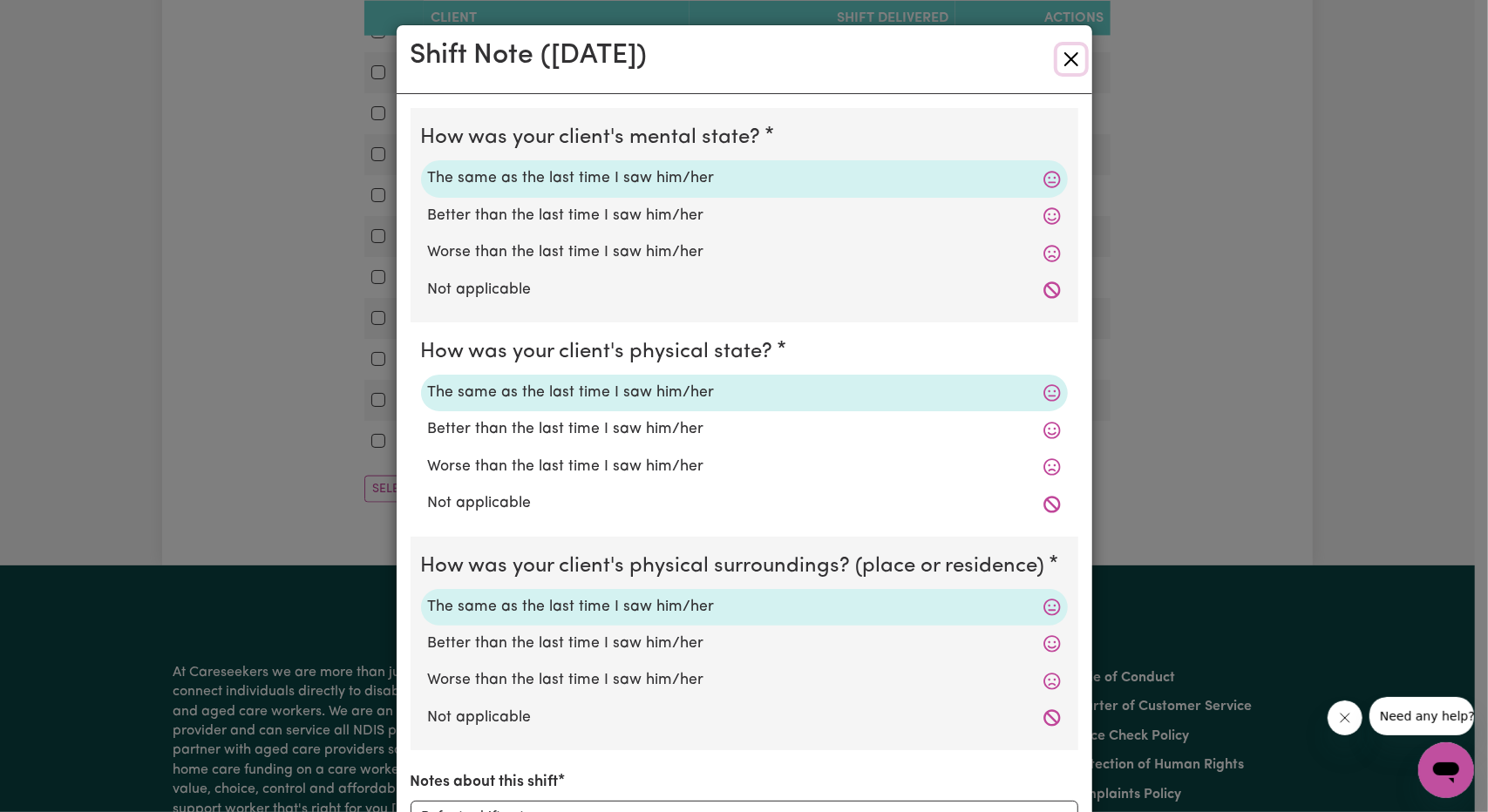
click at [1062, 51] on button "Close" at bounding box center [1071, 59] width 28 height 28
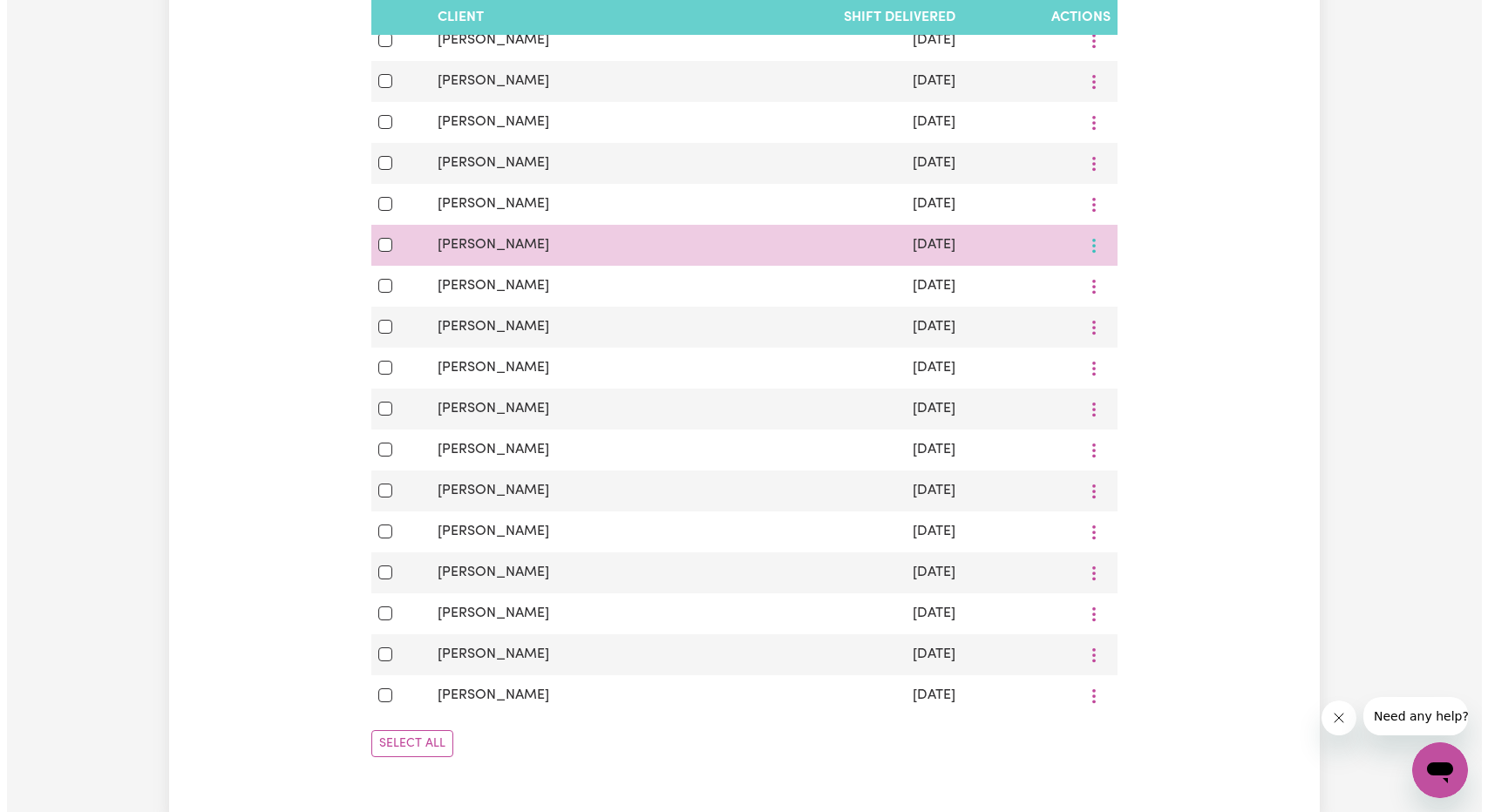
scroll to position [1218, 0]
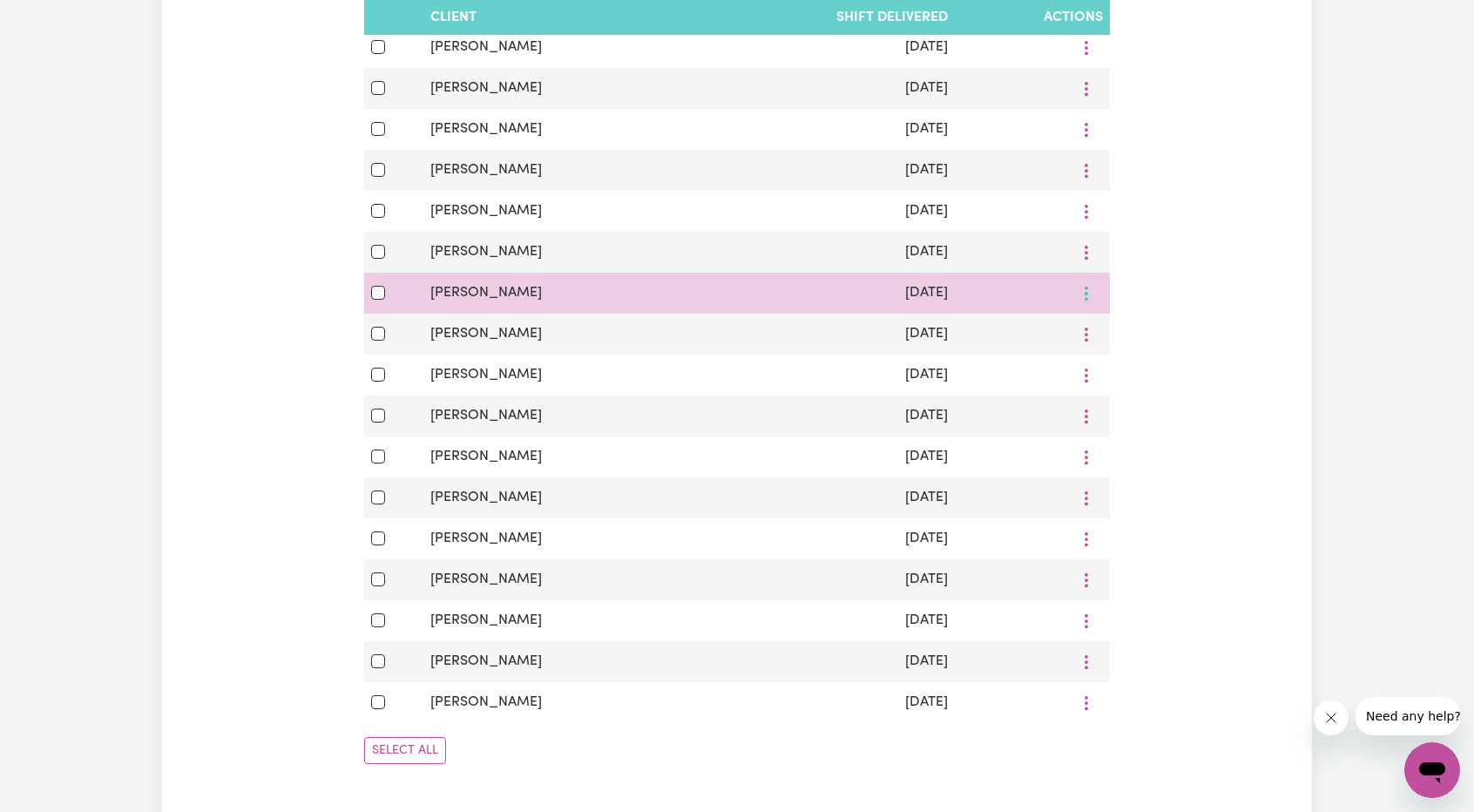
click at [1091, 297] on button "More options" at bounding box center [1087, 293] width 33 height 27
click at [1108, 329] on link "View/Update" at bounding box center [1148, 334] width 138 height 35
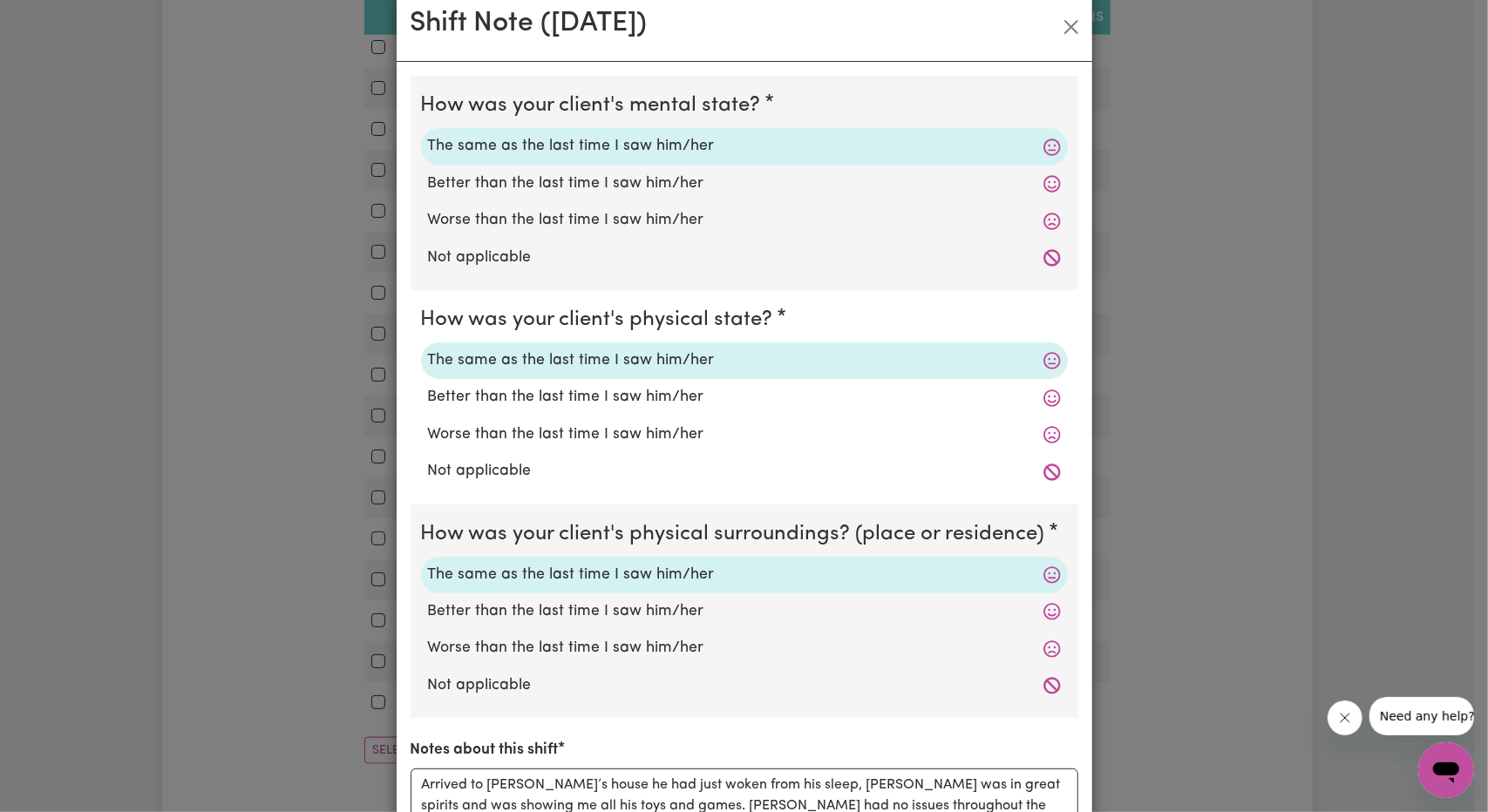
scroll to position [0, 0]
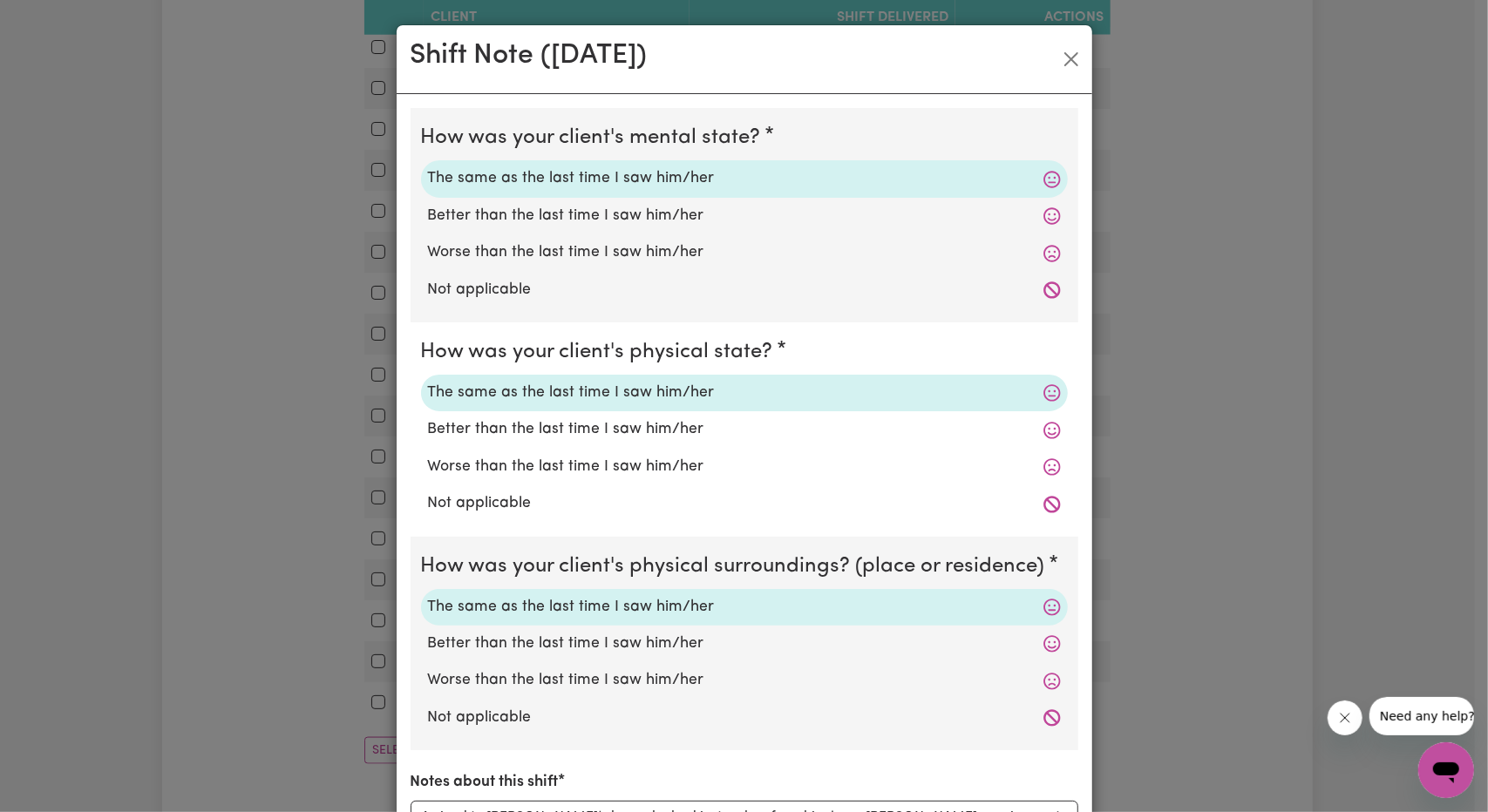
click at [1045, 81] on div "Shift Note ( [DATE] )" at bounding box center [744, 59] width 696 height 69
click at [1063, 63] on button "Close" at bounding box center [1071, 59] width 28 height 28
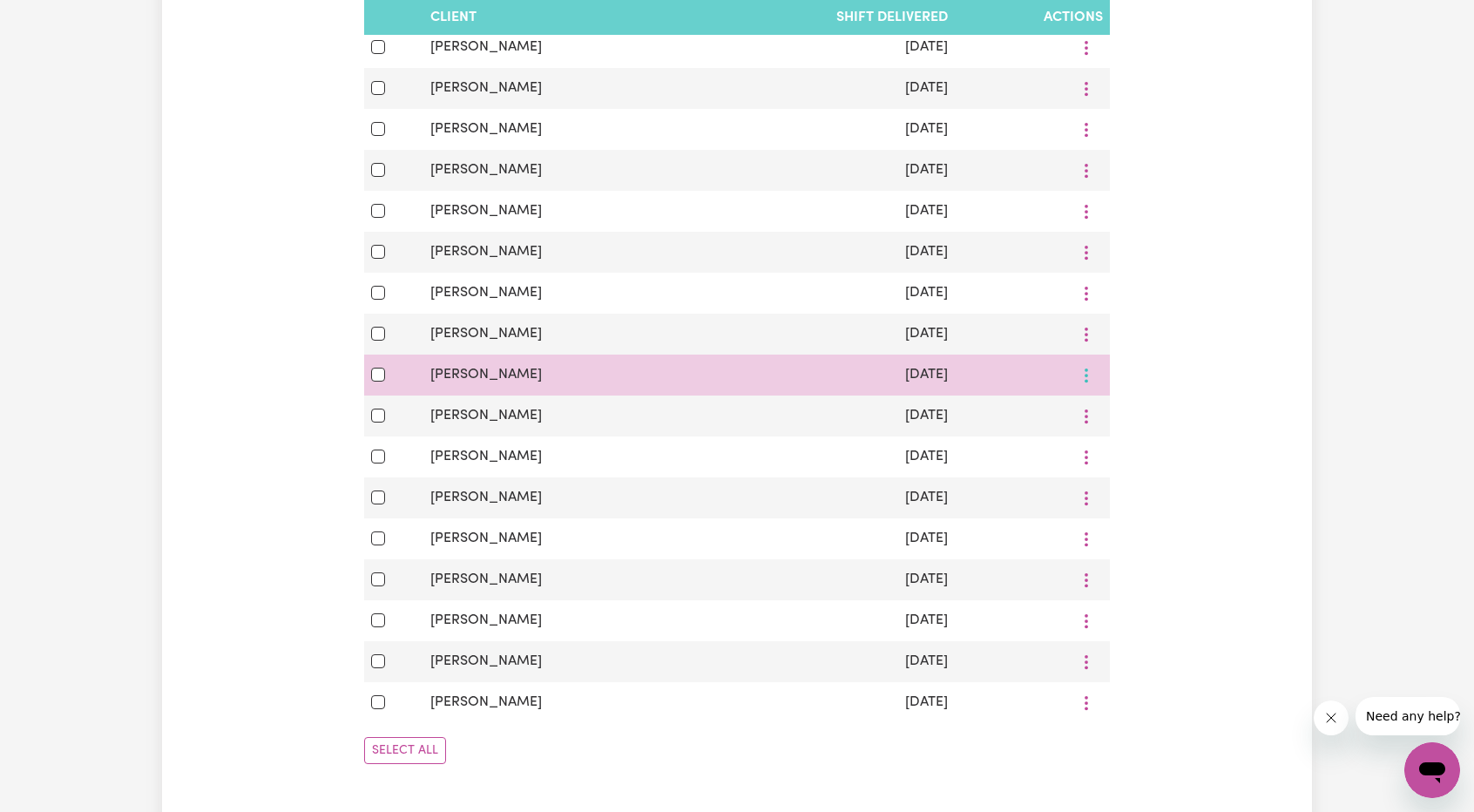
click at [1098, 377] on button "More options" at bounding box center [1087, 375] width 33 height 27
click at [1103, 412] on link "View/Update" at bounding box center [1148, 415] width 138 height 35
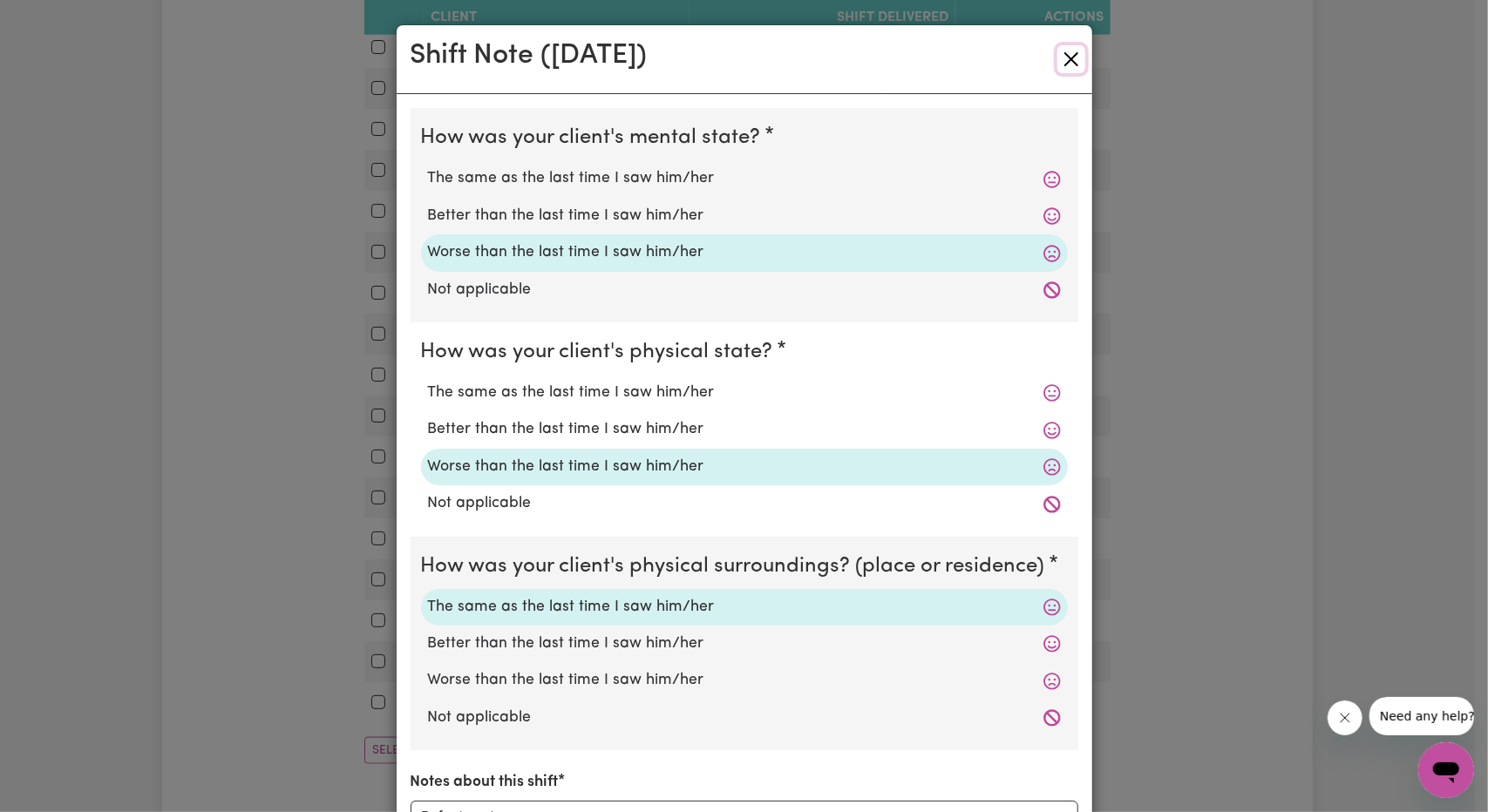
click at [1067, 47] on button "Close" at bounding box center [1071, 59] width 28 height 28
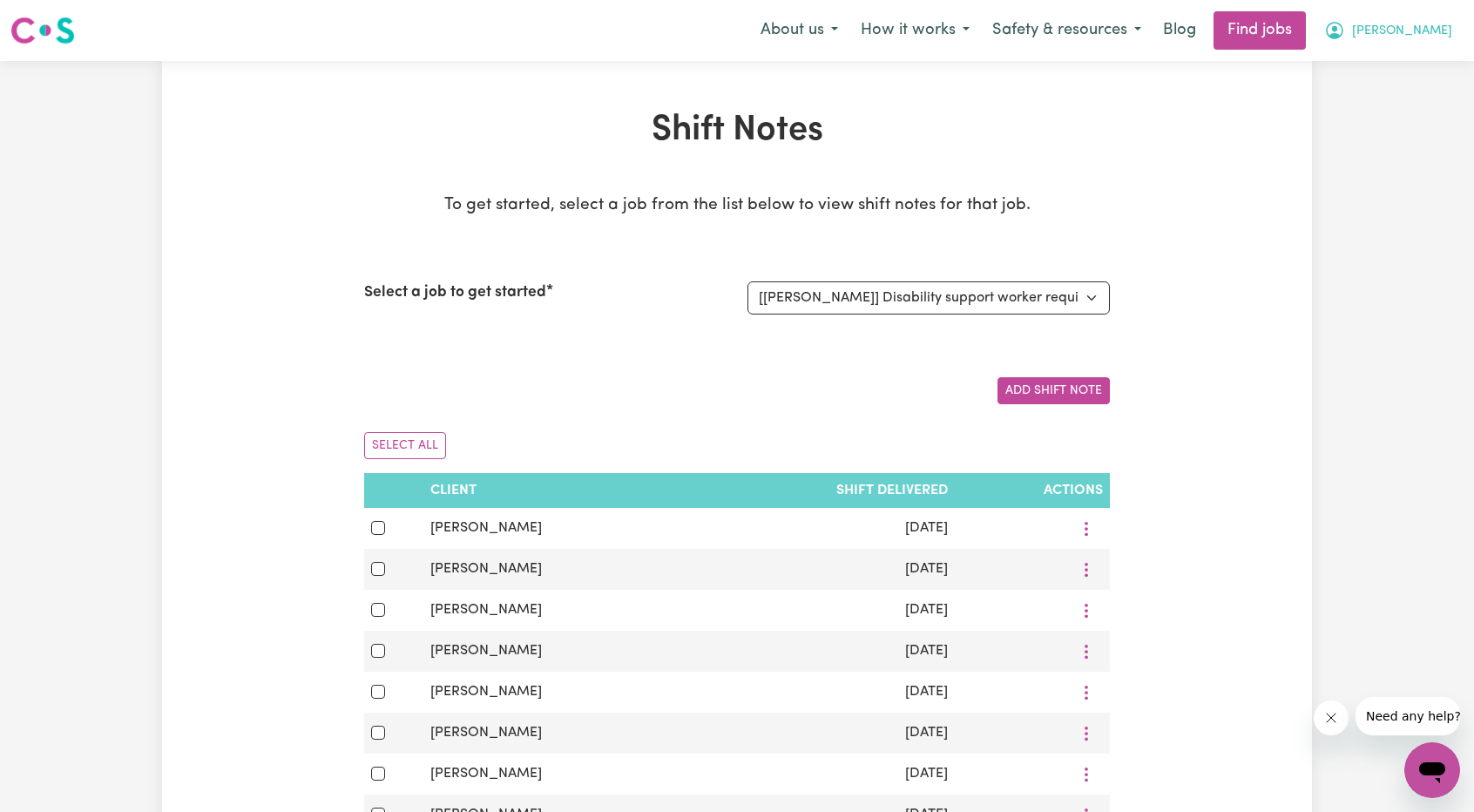
click at [1425, 39] on span "[PERSON_NAME]" at bounding box center [1402, 31] width 100 height 19
click at [1394, 60] on link "My Account" at bounding box center [1394, 68] width 138 height 33
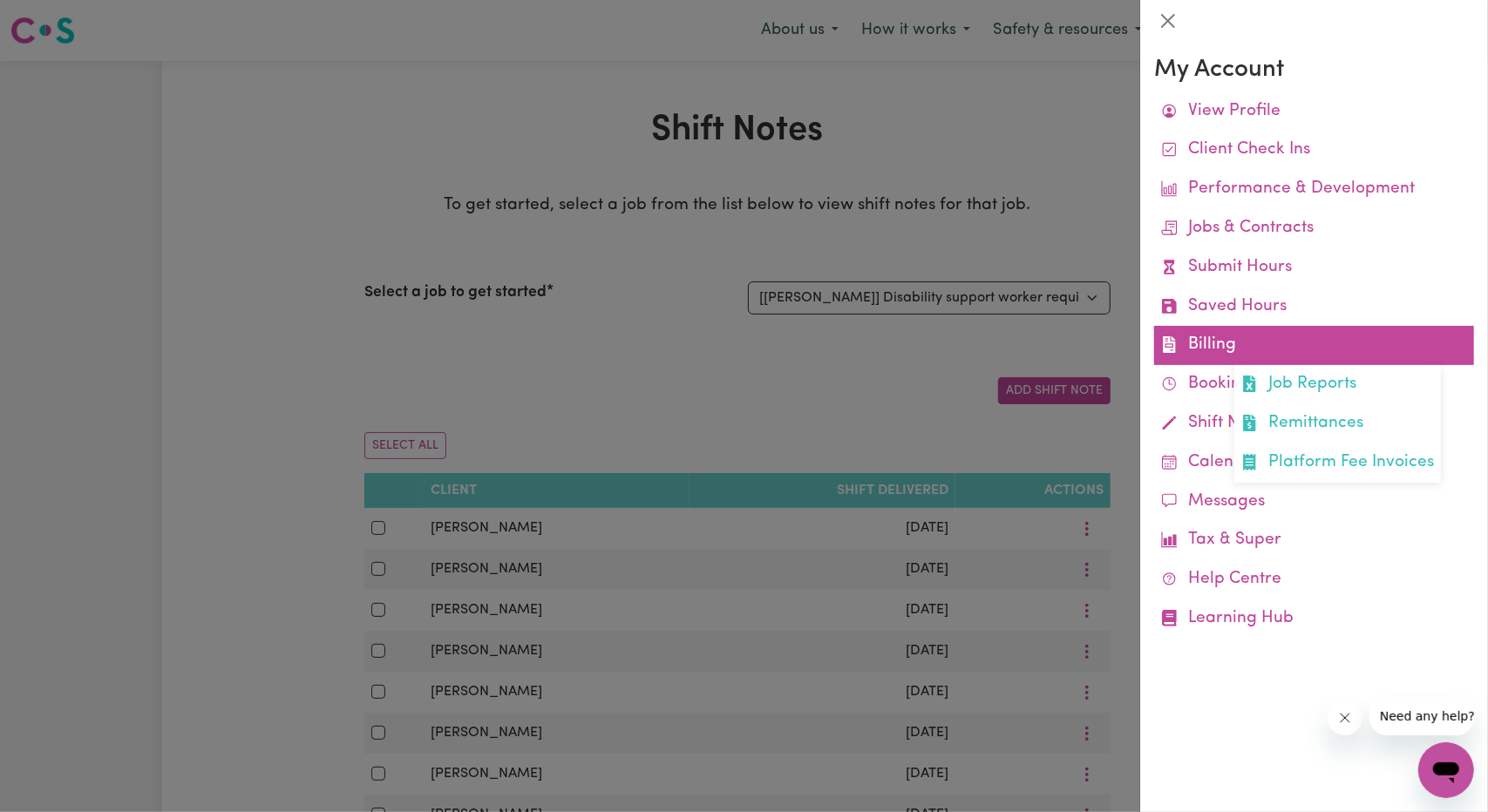
click at [1182, 335] on link "Billing Job Reports Remittances Platform Fee Invoices" at bounding box center [1314, 345] width 320 height 39
